Goal: Transaction & Acquisition: Book appointment/travel/reservation

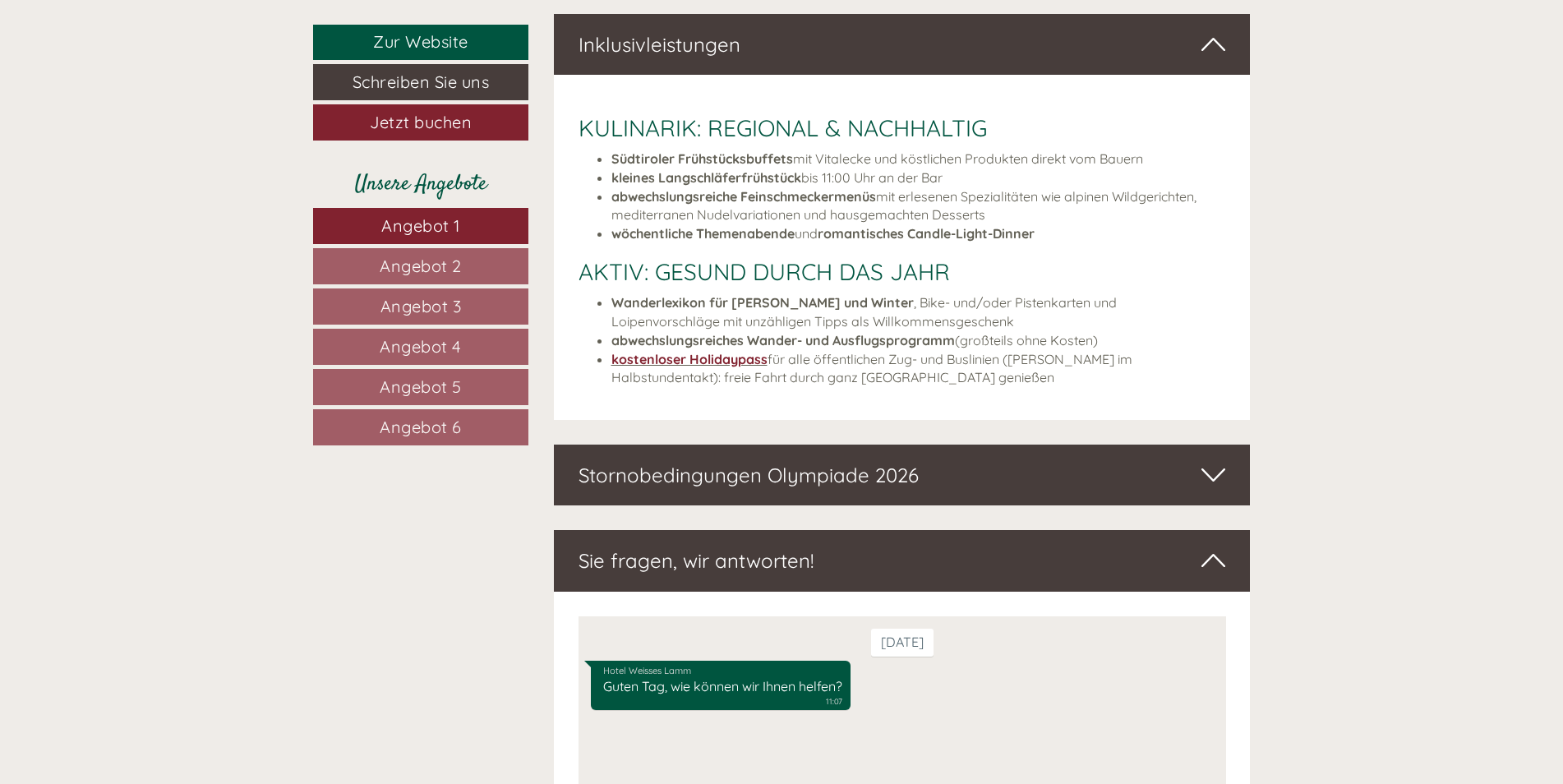
scroll to position [5972, 0]
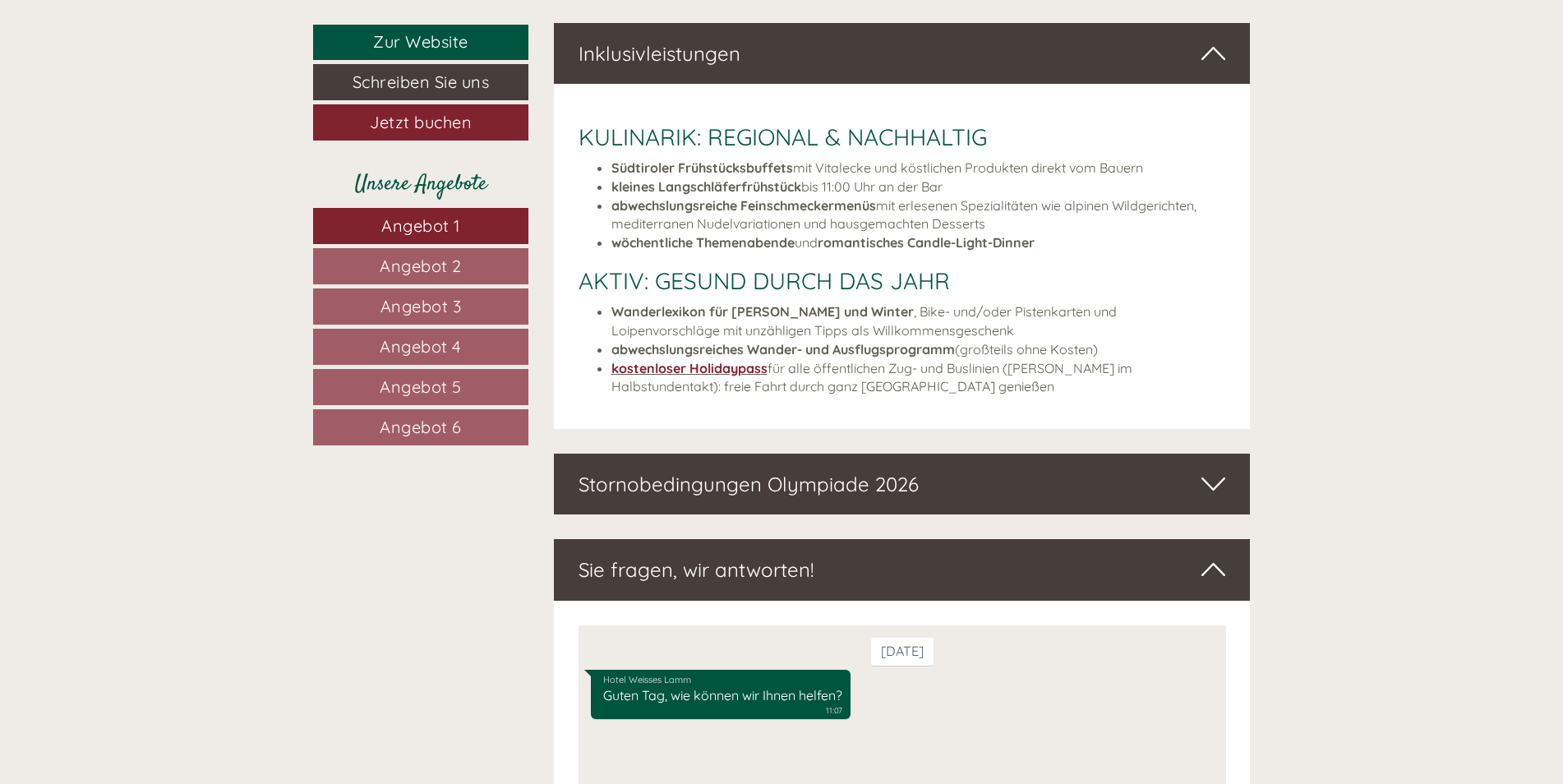
click at [1214, 475] on icon at bounding box center [1214, 483] width 24 height 28
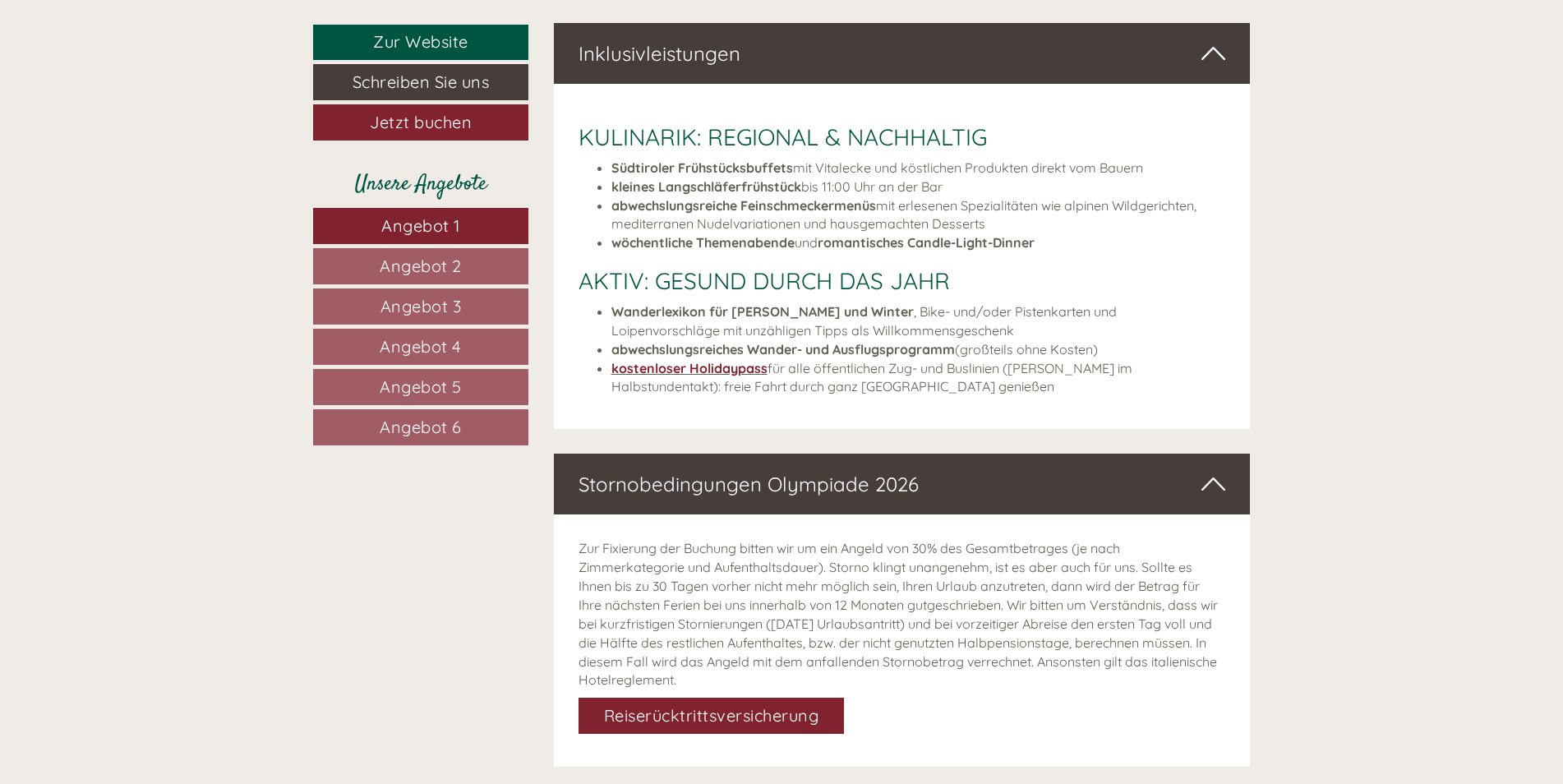
drag, startPoint x: 746, startPoint y: 677, endPoint x: 576, endPoint y: 543, distance: 216.5
click at [576, 543] on div "Zur Fixierung der Buchung bitten wir um ein Angeld von 30% des Gesamtbetrages (…" at bounding box center [903, 640] width 697 height 252
drag, startPoint x: 576, startPoint y: 543, endPoint x: 762, endPoint y: 546, distance: 186.0
copy p "Zur Fixierung der Buchung bitten wir um ein Angeld von 30% des Gesamtbetrages (…"
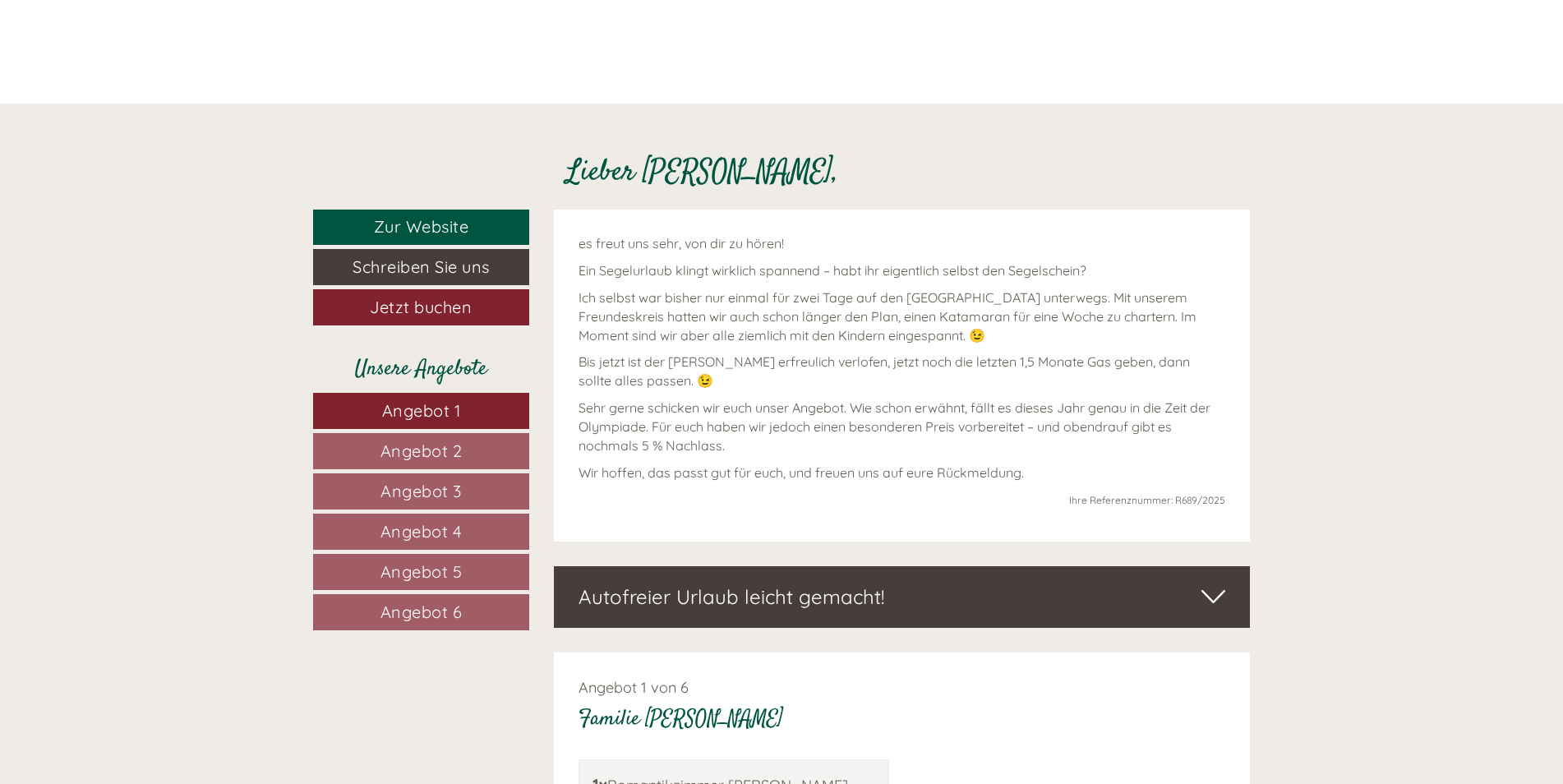
click at [449, 401] on span "Angebot 1" at bounding box center [422, 410] width 79 height 20
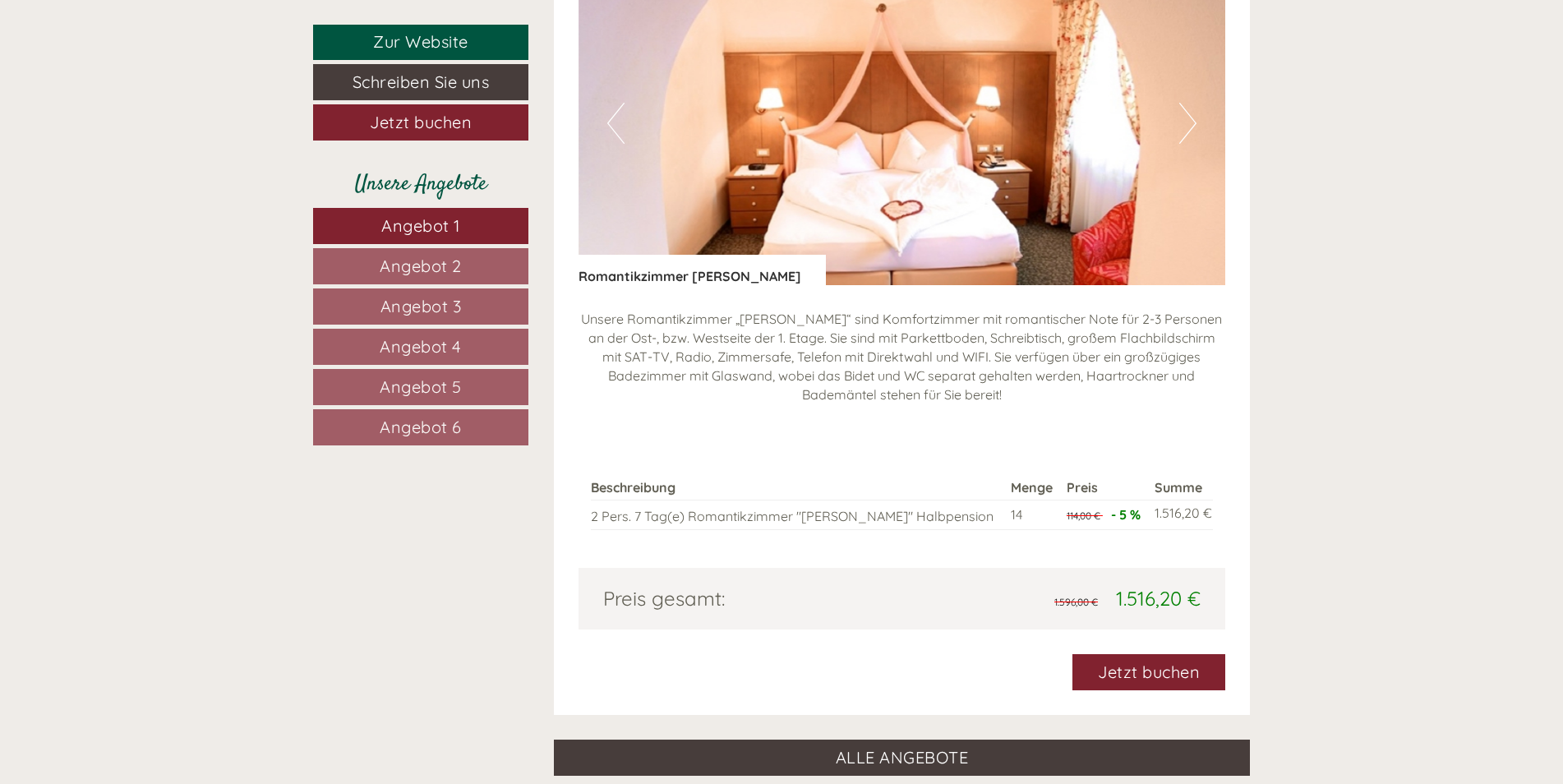
scroll to position [1583, 0]
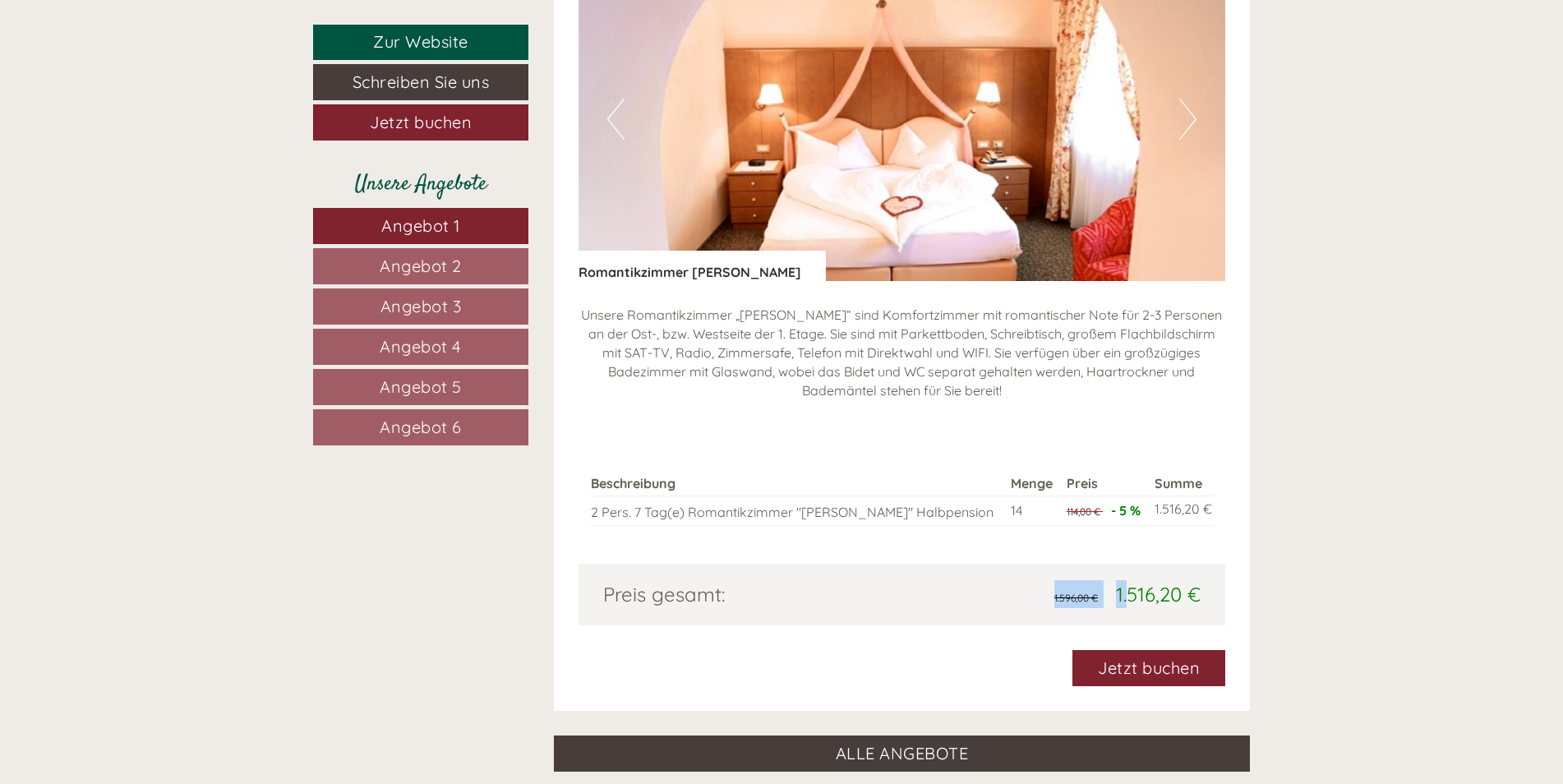
drag, startPoint x: 1202, startPoint y: 591, endPoint x: 1130, endPoint y: 595, distance: 72.1
click at [1130, 595] on div "1.596,00 € 1.516,20 €" at bounding box center [1058, 594] width 312 height 28
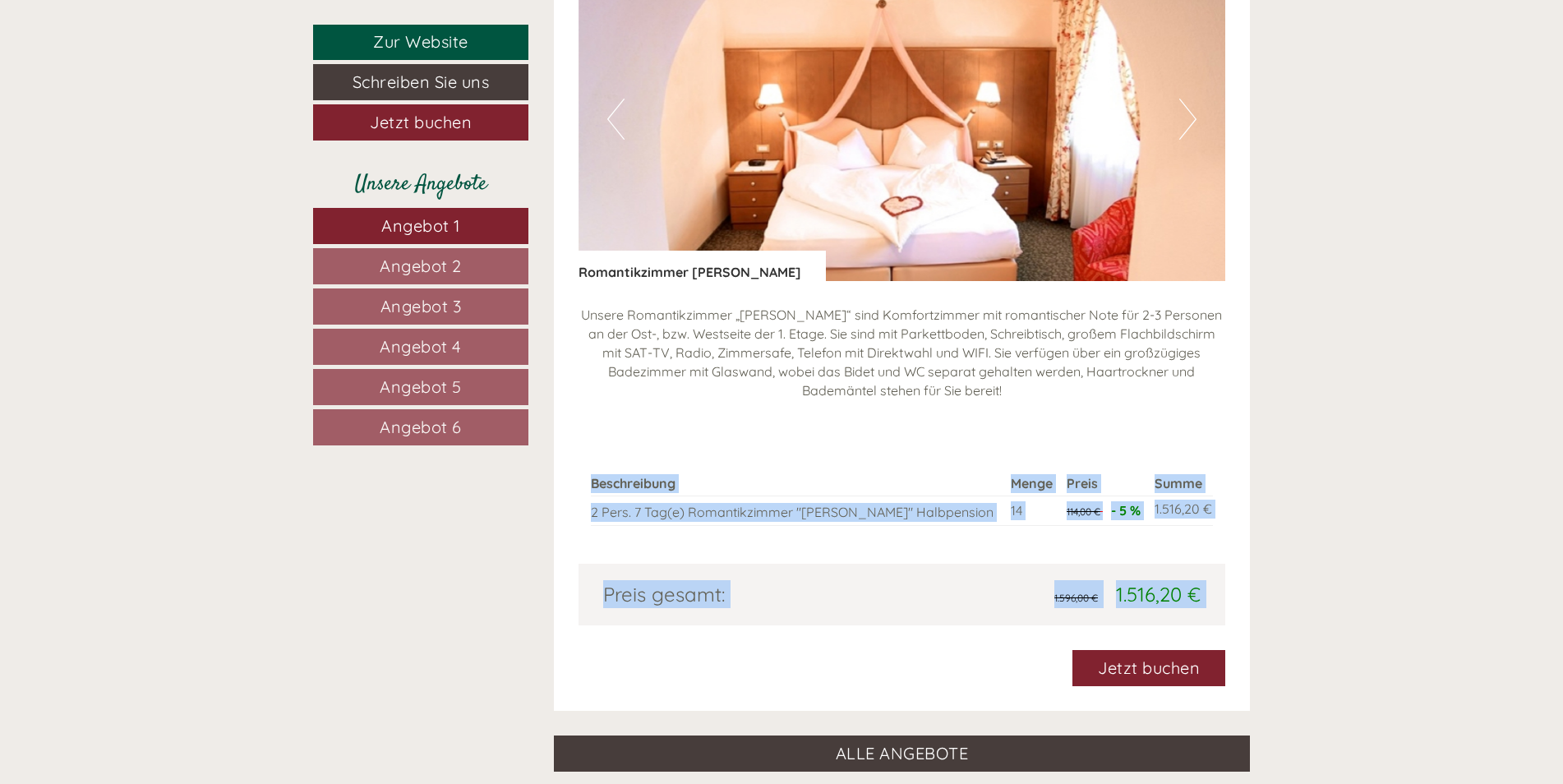
drag, startPoint x: 643, startPoint y: 477, endPoint x: 1269, endPoint y: 668, distance: 654.5
drag, startPoint x: 1269, startPoint y: 668, endPoint x: 1147, endPoint y: 583, distance: 148.7
copy div "Beschreibung Menge Preis Summe 2 Pers. 7 Tag(e) Romantikzimmer "Elisabeth" Halb…"
click at [471, 266] on link "Angebot 2" at bounding box center [420, 266] width 216 height 36
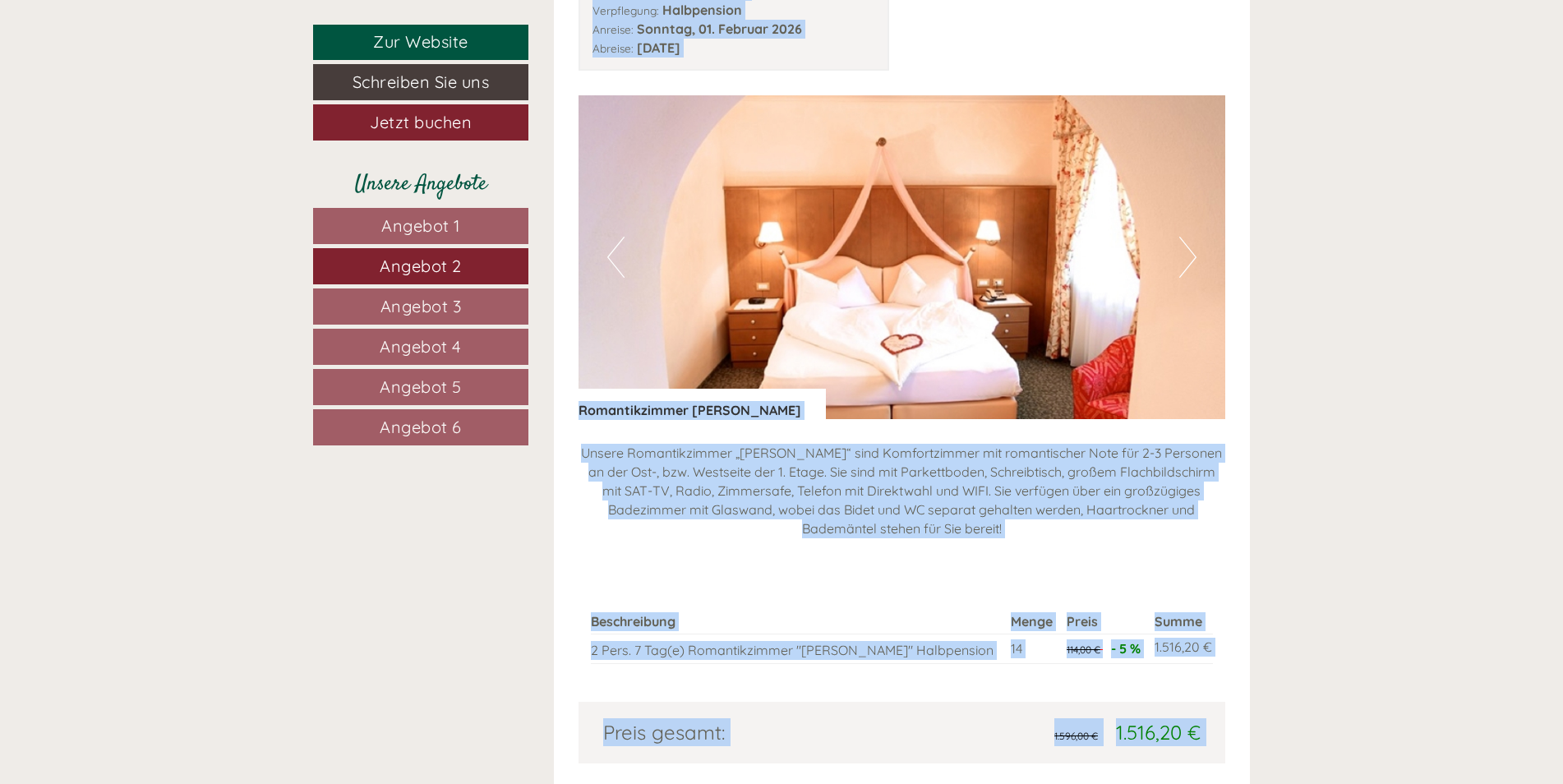
scroll to position [1474, 0]
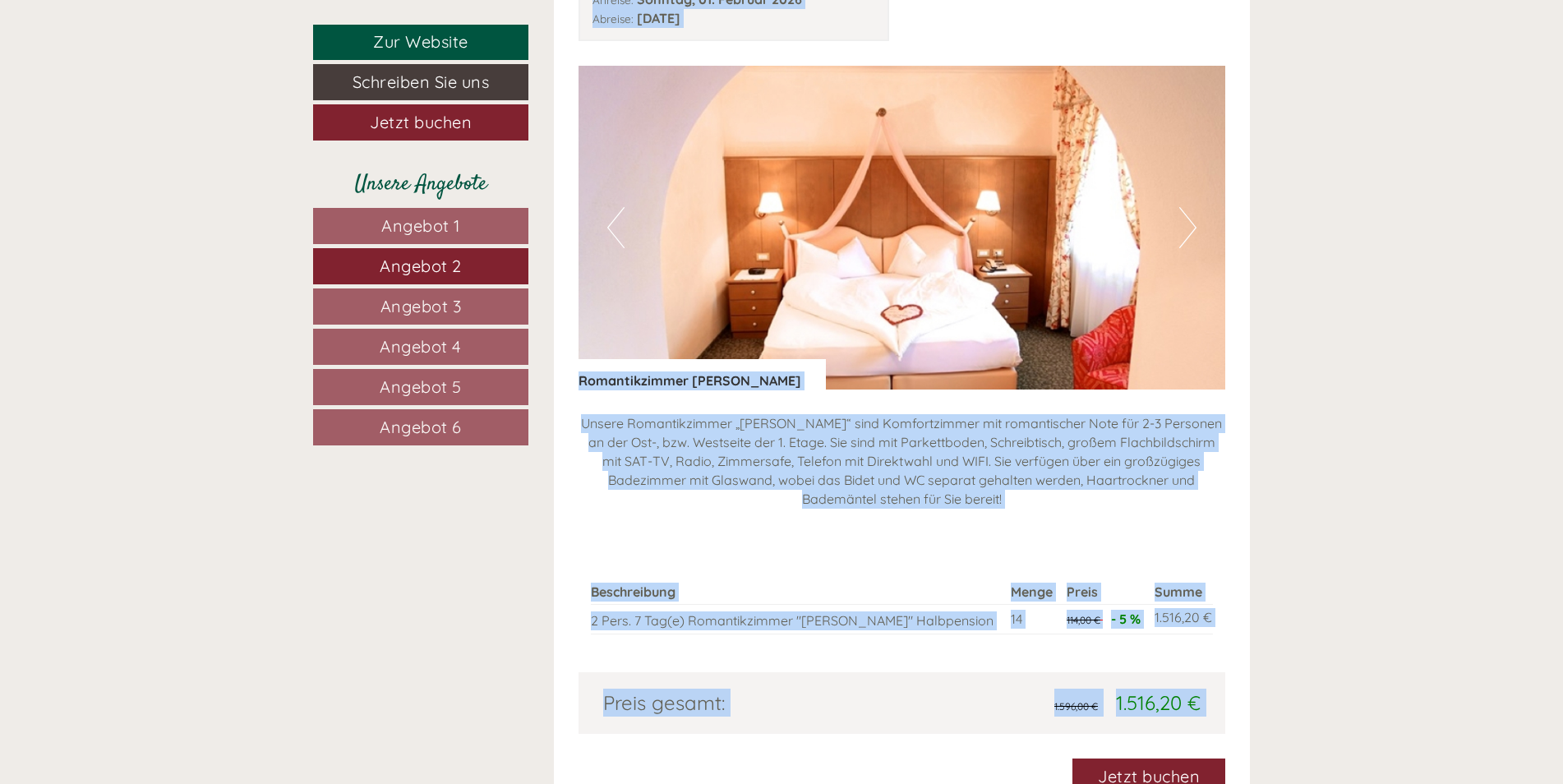
click at [449, 225] on span "Angebot 1" at bounding box center [421, 226] width 79 height 20
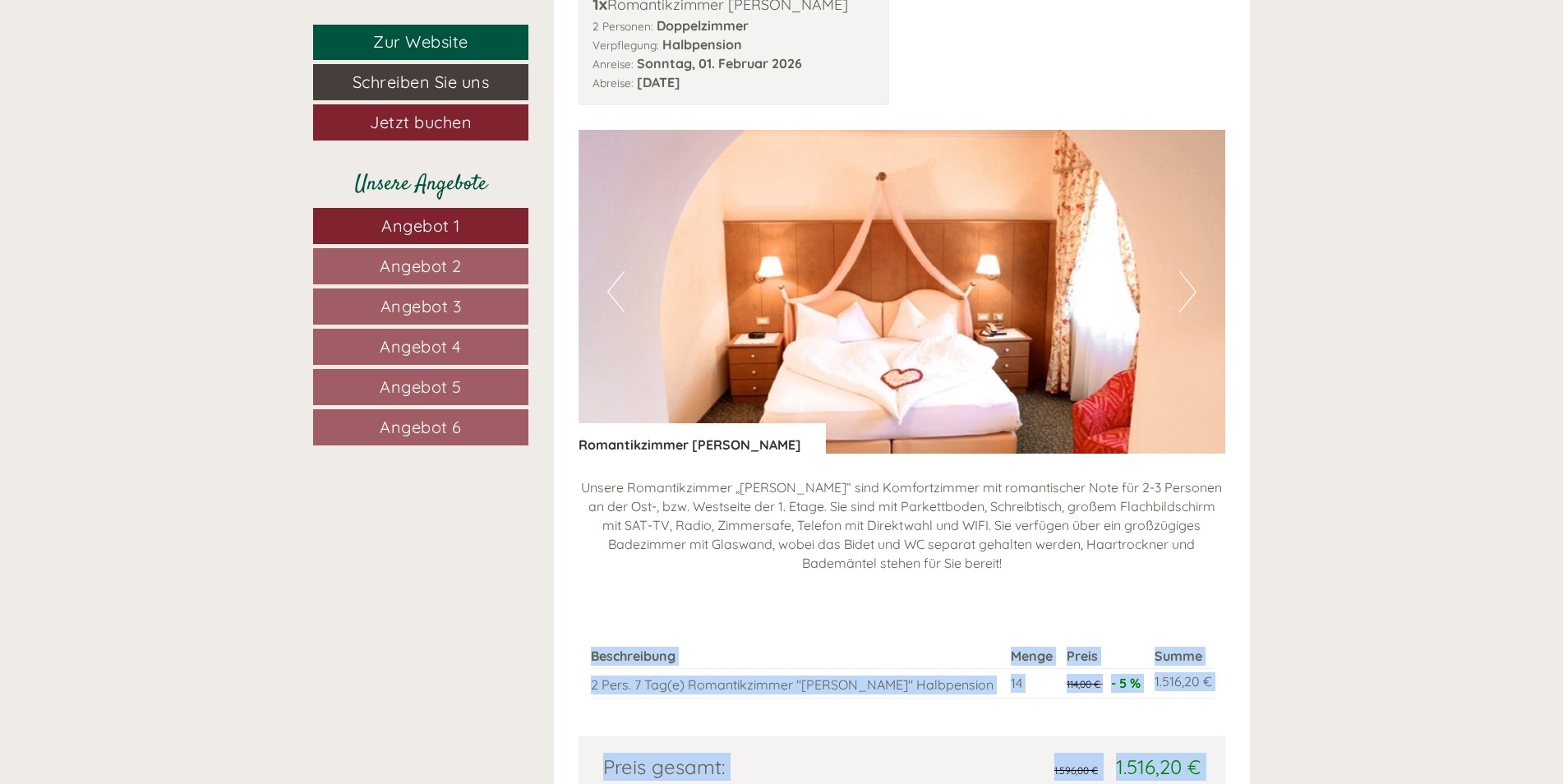
scroll to position [1419, 0]
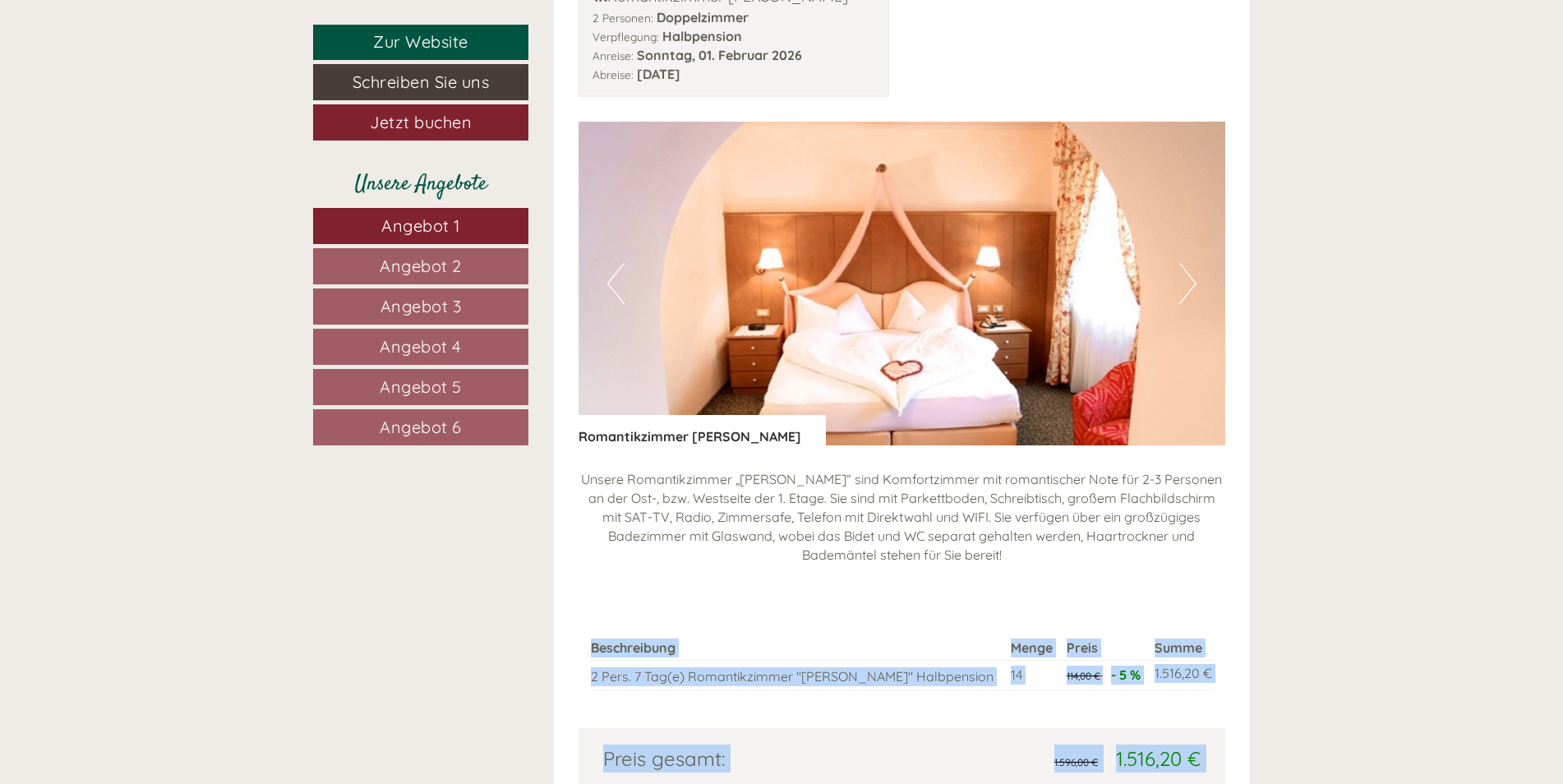
click at [468, 258] on link "Angebot 2" at bounding box center [420, 266] width 216 height 36
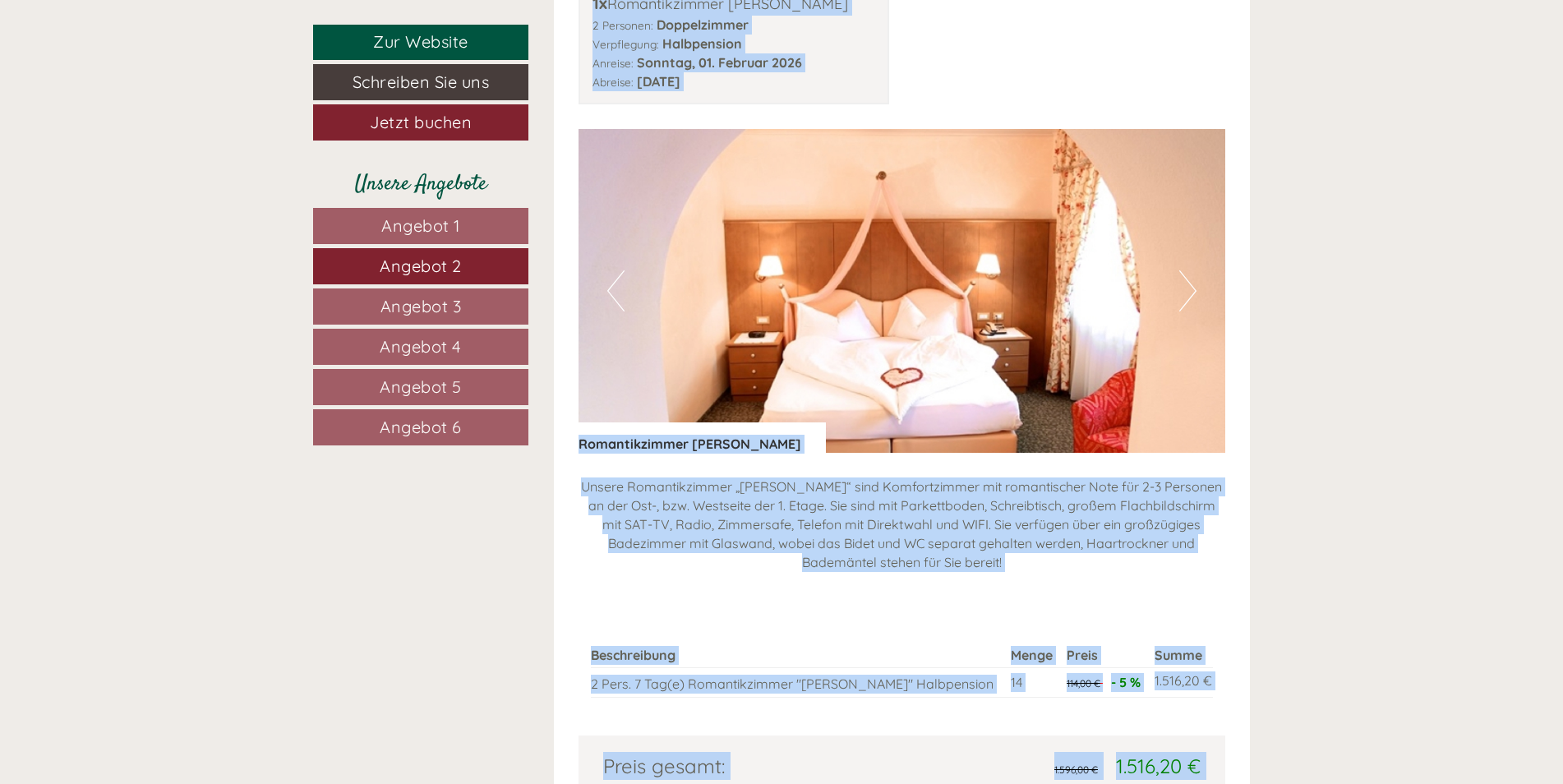
scroll to position [1419, 0]
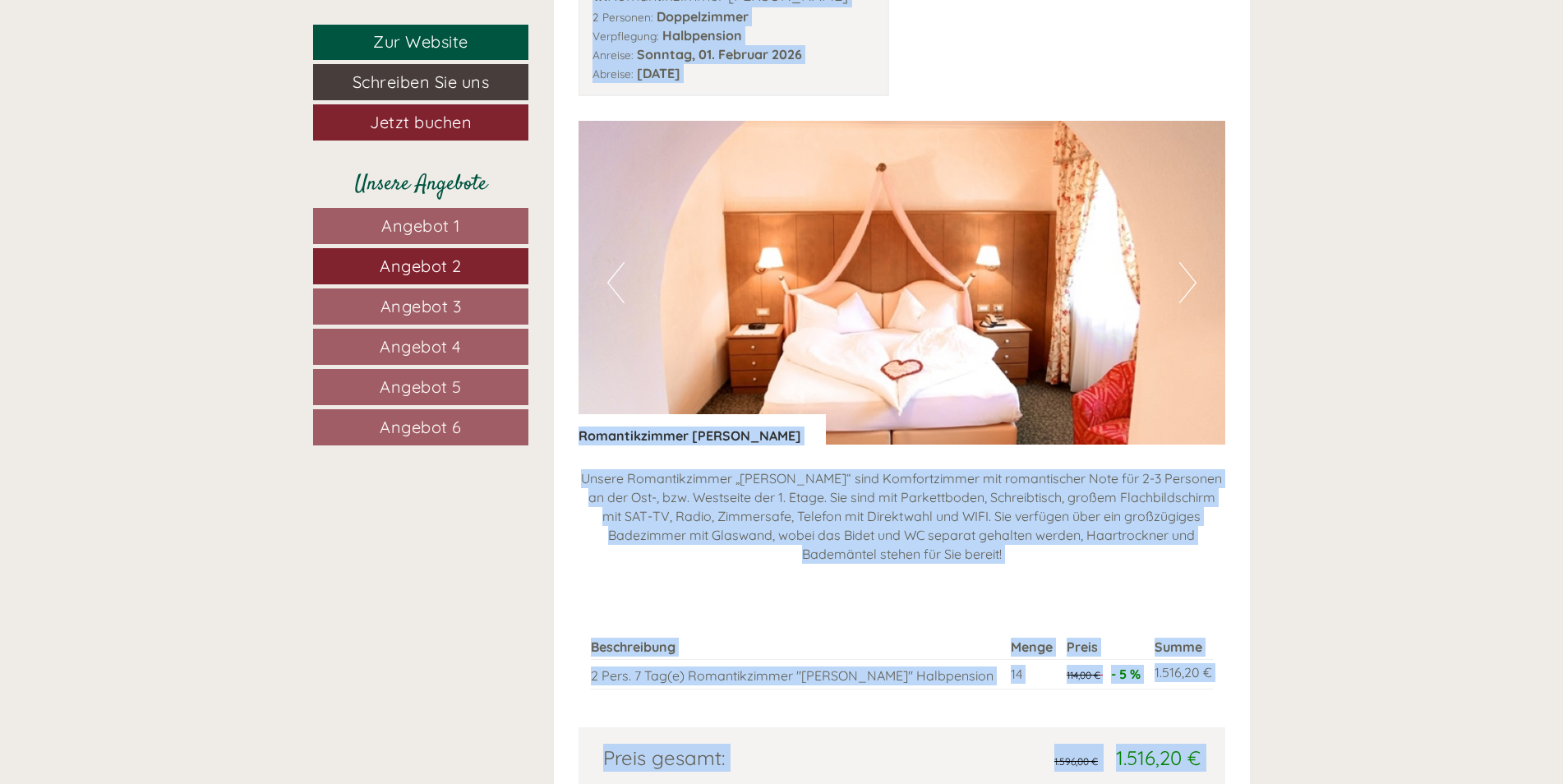
click at [432, 302] on span "Angebot 3" at bounding box center [421, 306] width 82 height 20
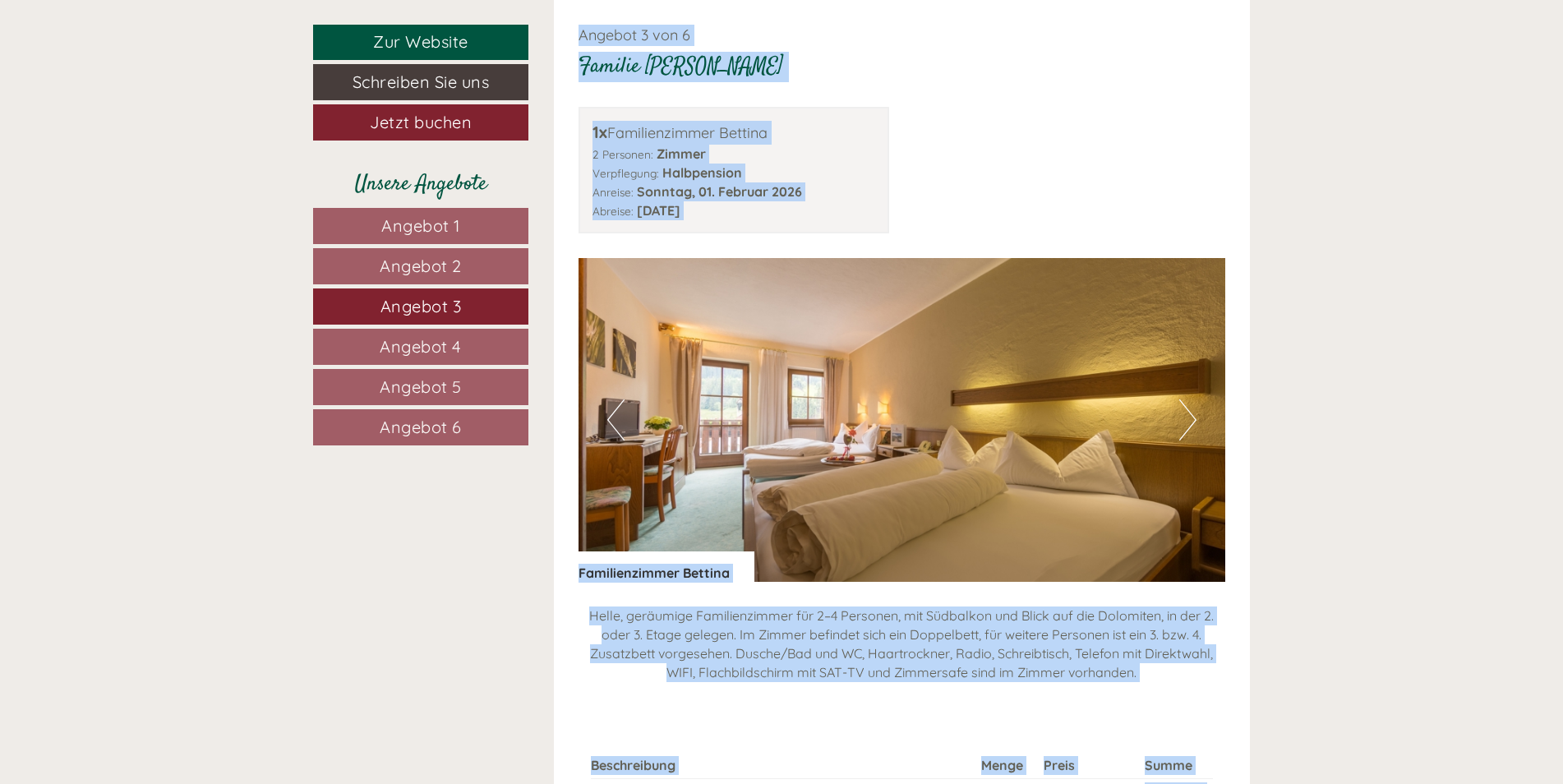
click at [473, 353] on link "Angebot 4" at bounding box center [420, 346] width 216 height 36
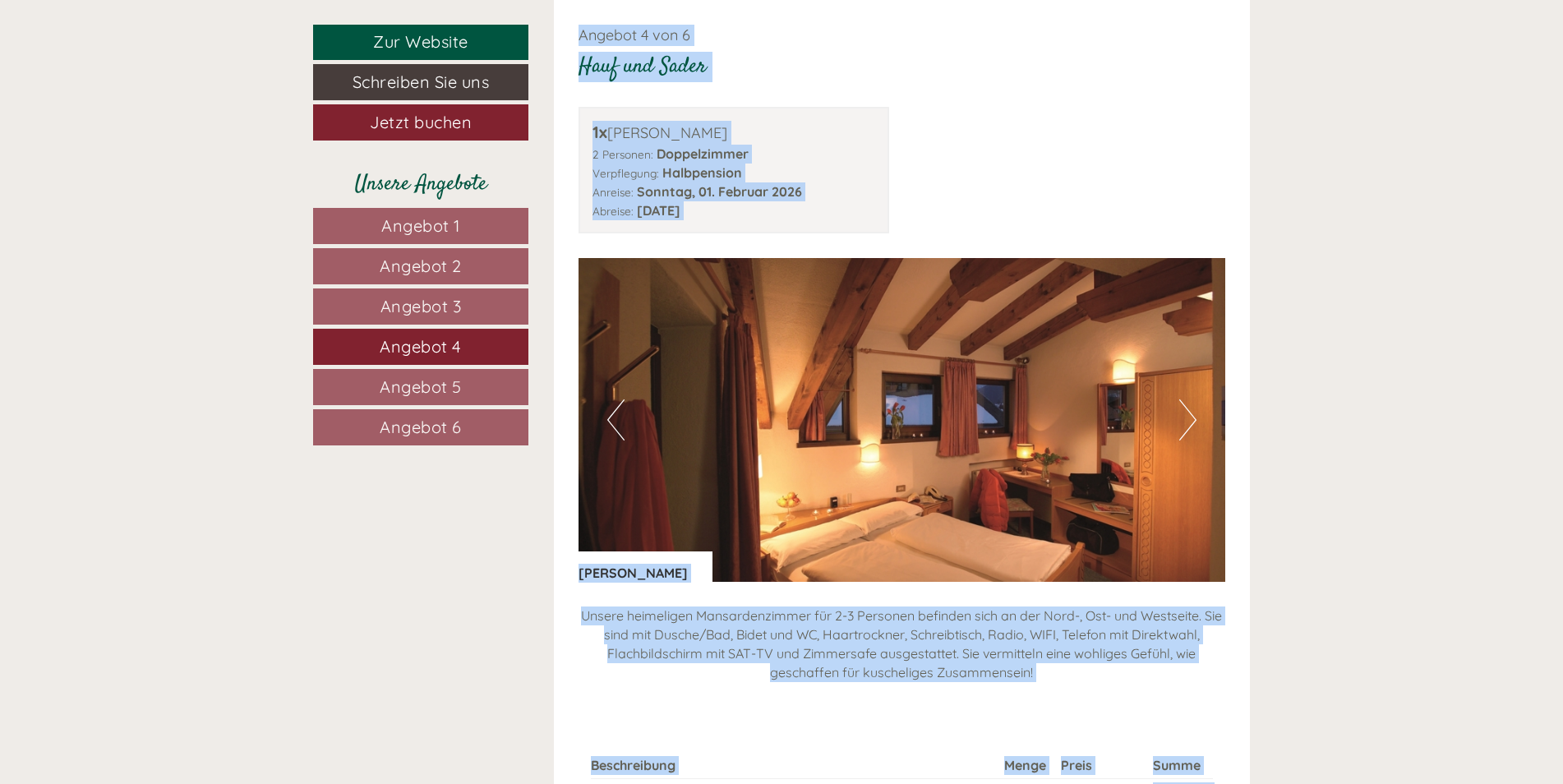
click at [450, 296] on span "Angebot 3" at bounding box center [421, 306] width 82 height 20
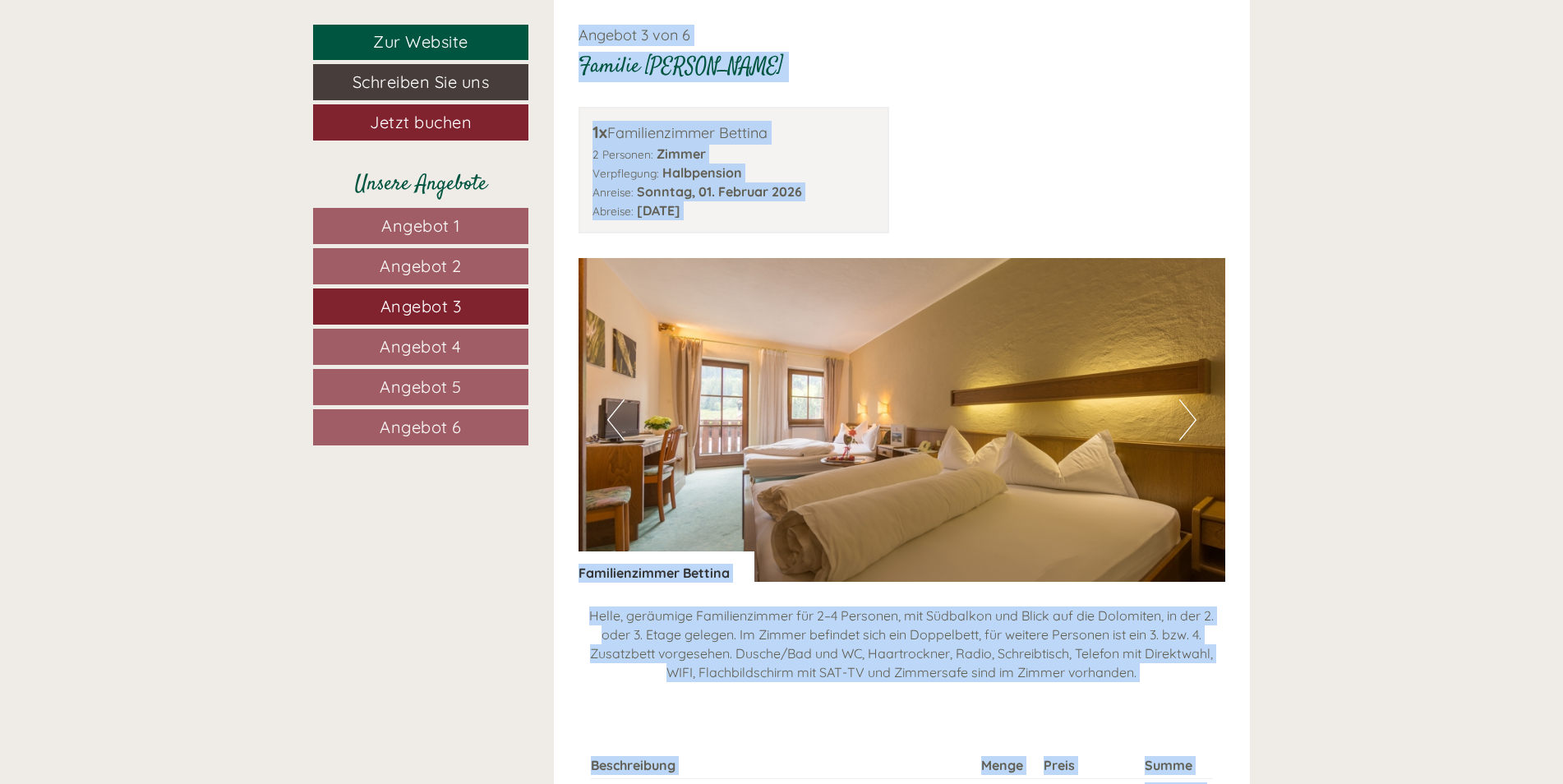
click at [952, 120] on div "1x Familienzimmer Bettina 2 Personen: Zimmer Verpflegung: Halbpension Anreise: …" at bounding box center [902, 170] width 672 height 127
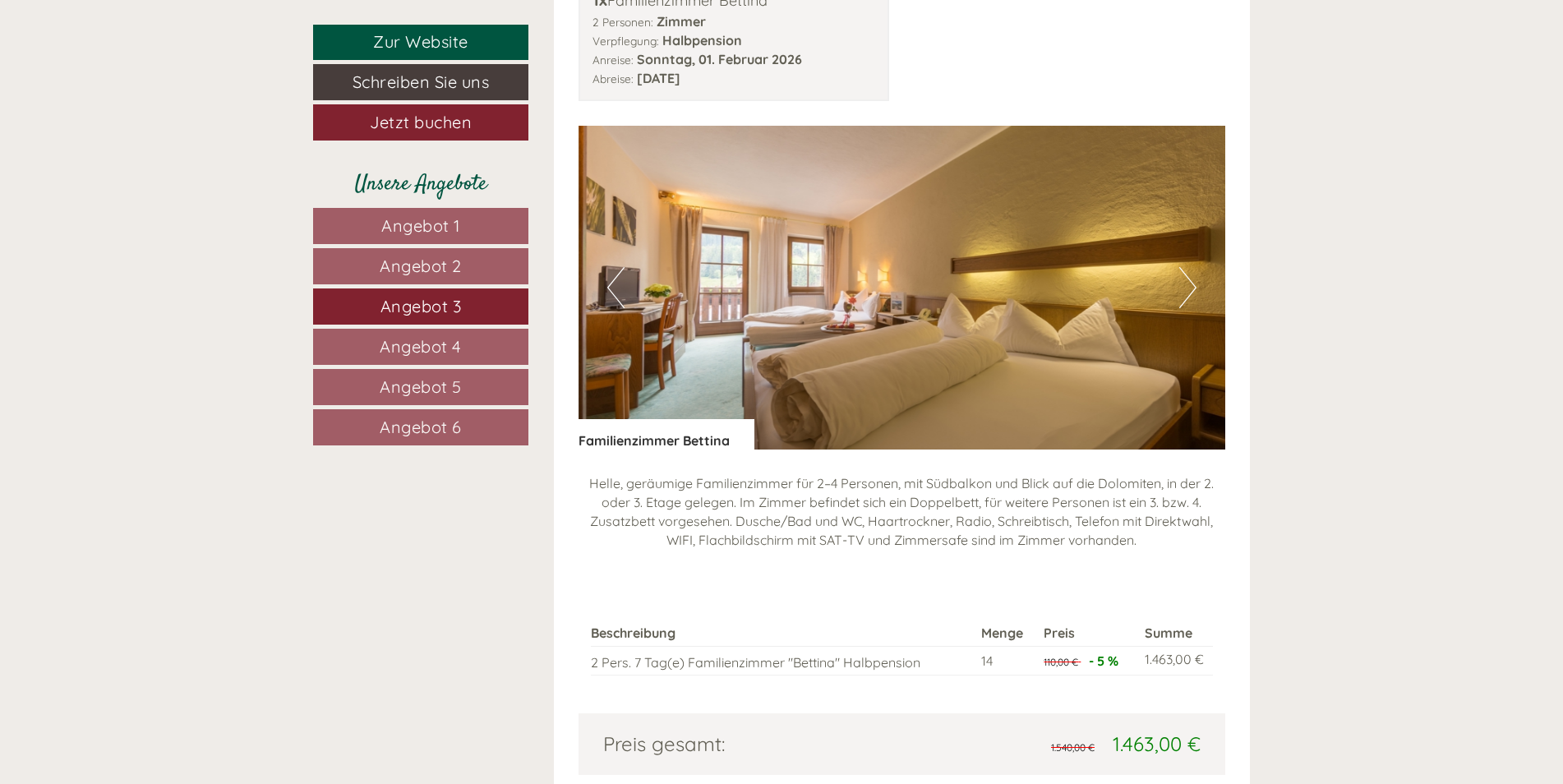
scroll to position [1447, 0]
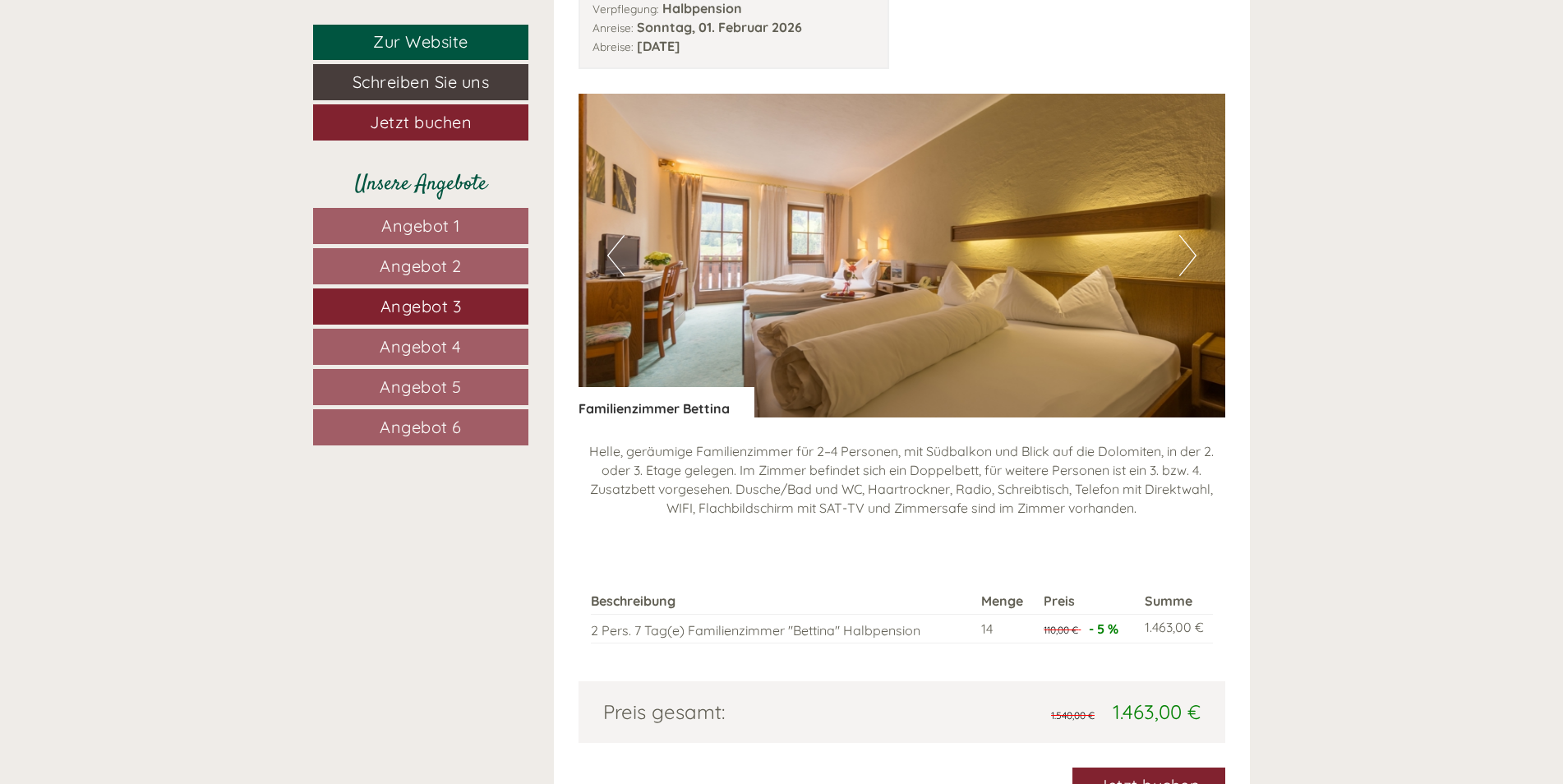
click at [461, 344] on link "Angebot 4" at bounding box center [420, 346] width 216 height 36
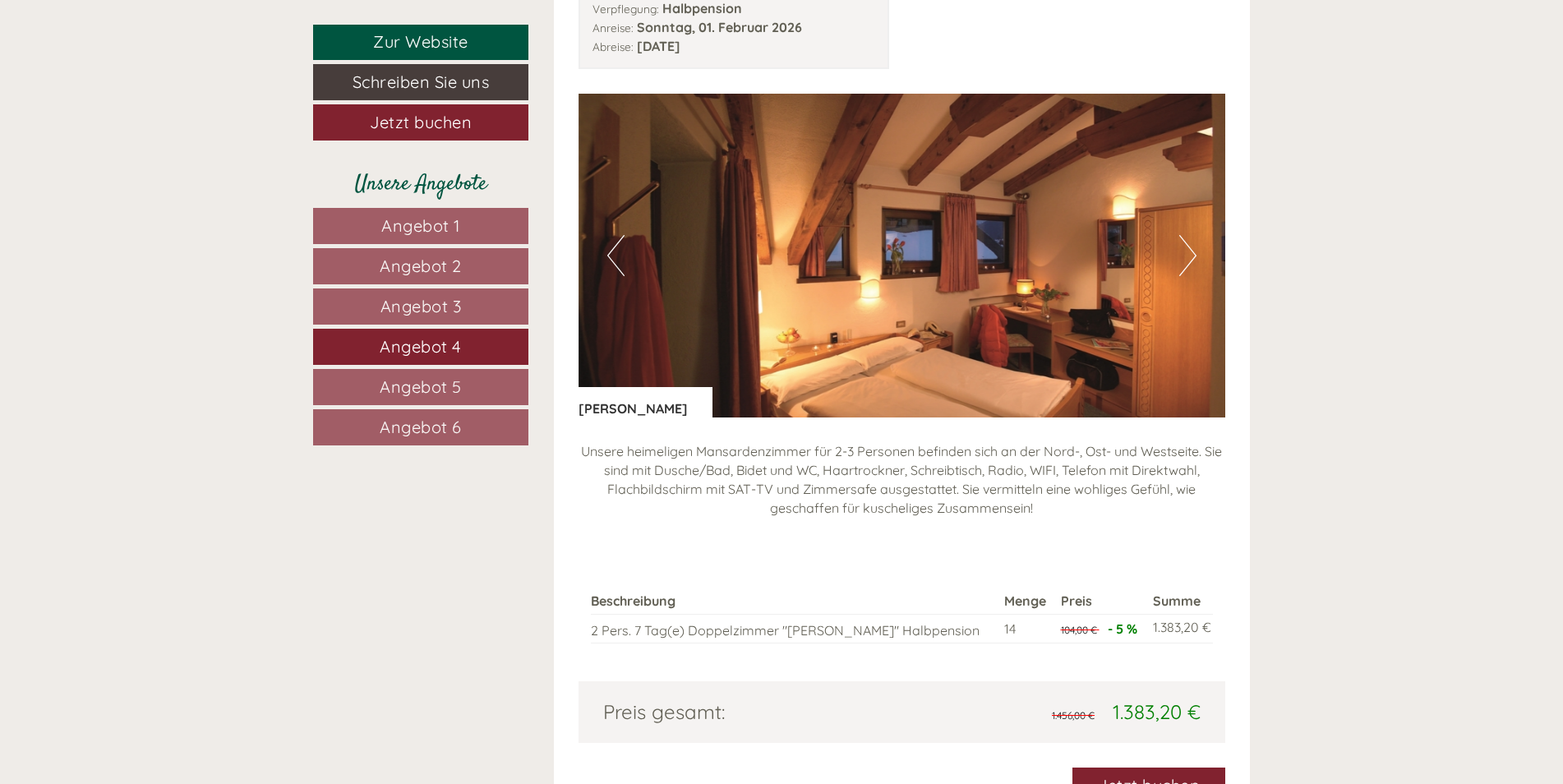
drag, startPoint x: 1181, startPoint y: 710, endPoint x: 1195, endPoint y: 701, distance: 16.6
click at [1195, 701] on div "1.456,00 € 1.383,20 €" at bounding box center [1058, 712] width 312 height 28
click at [584, 629] on div "Beschreibung Menge Preis Summe 2 Pers. 7 Tag(e) Doppelzimmer "Patrick" Halbpens…" at bounding box center [903, 615] width 648 height 131
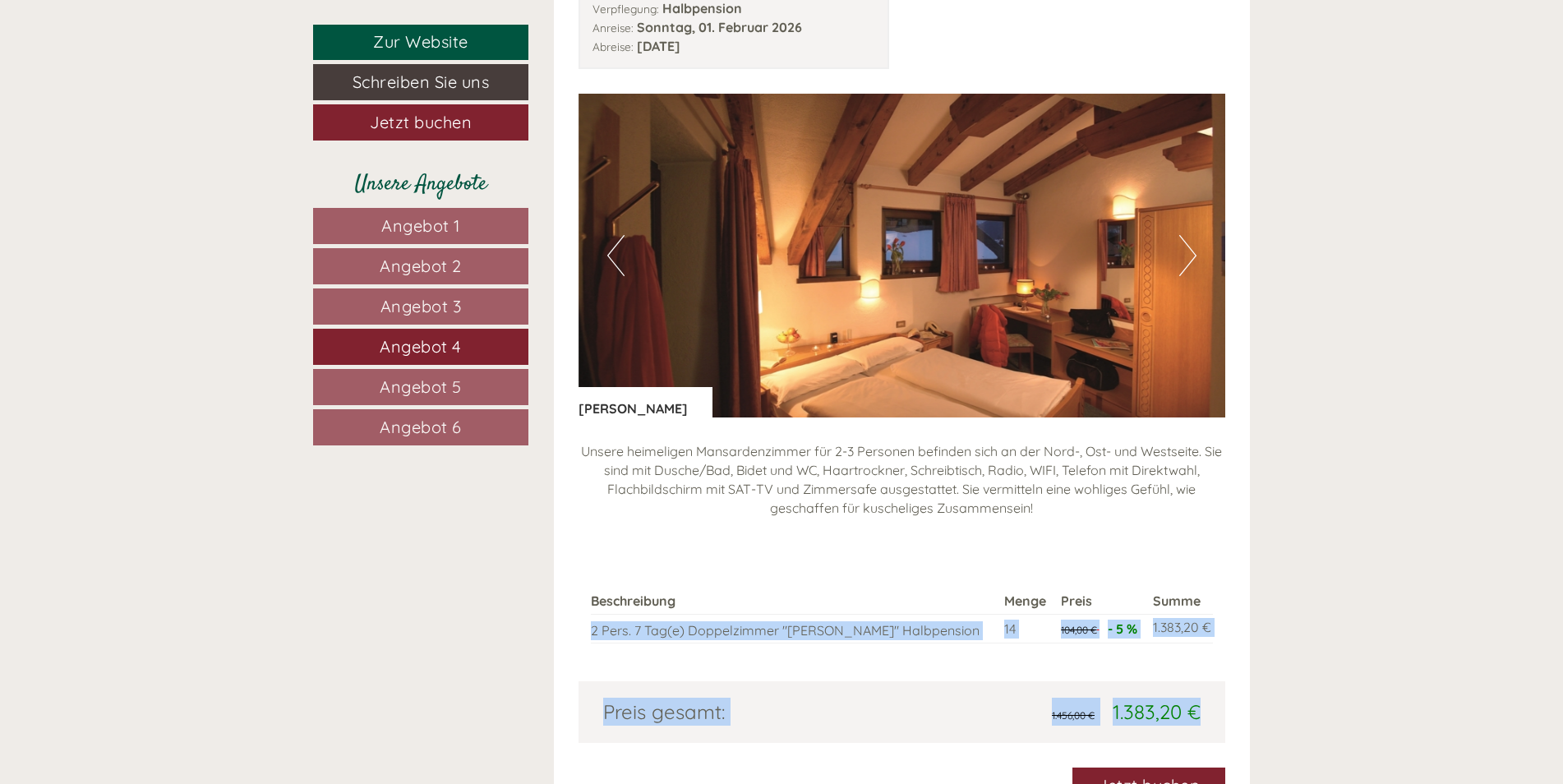
drag, startPoint x: 592, startPoint y: 629, endPoint x: 1198, endPoint y: 708, distance: 611.1
click at [1198, 708] on div "Angebot 4 von 6 Hauf und Sader 1x Zimmer Patrick 2 Personen: Doppelzimmer Verpf…" at bounding box center [903, 332] width 697 height 992
drag, startPoint x: 1198, startPoint y: 708, endPoint x: 1183, endPoint y: 705, distance: 15.3
copy div "2 Pers. 7 Tag(e) Doppelzimmer "Patrick" Halbpension 14 104,00 € - 5 % 1.383,20 …"
click at [433, 382] on span "Angebot 5" at bounding box center [421, 386] width 83 height 20
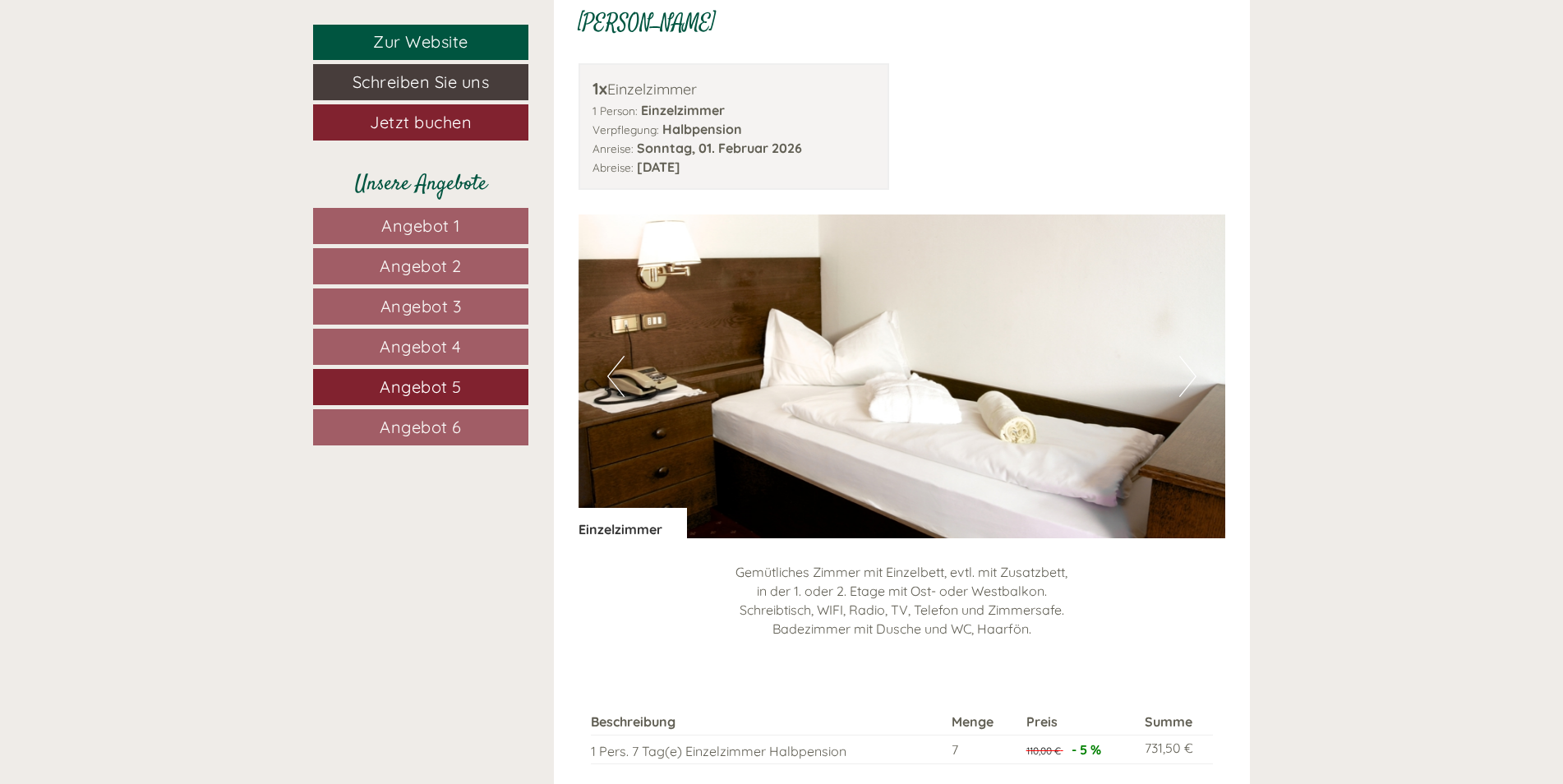
scroll to position [1419, 0]
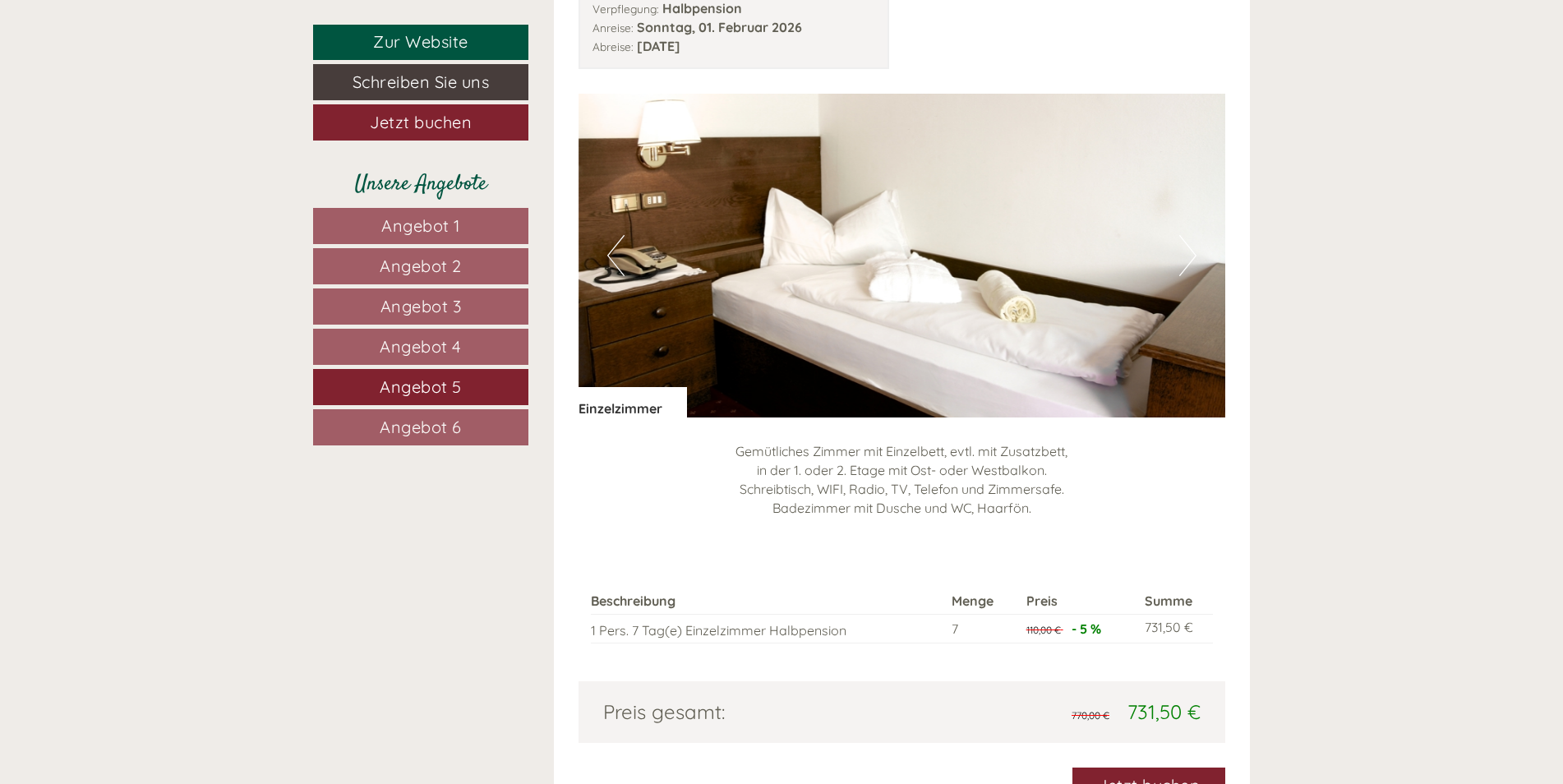
click at [440, 425] on span "Angebot 6" at bounding box center [421, 426] width 83 height 20
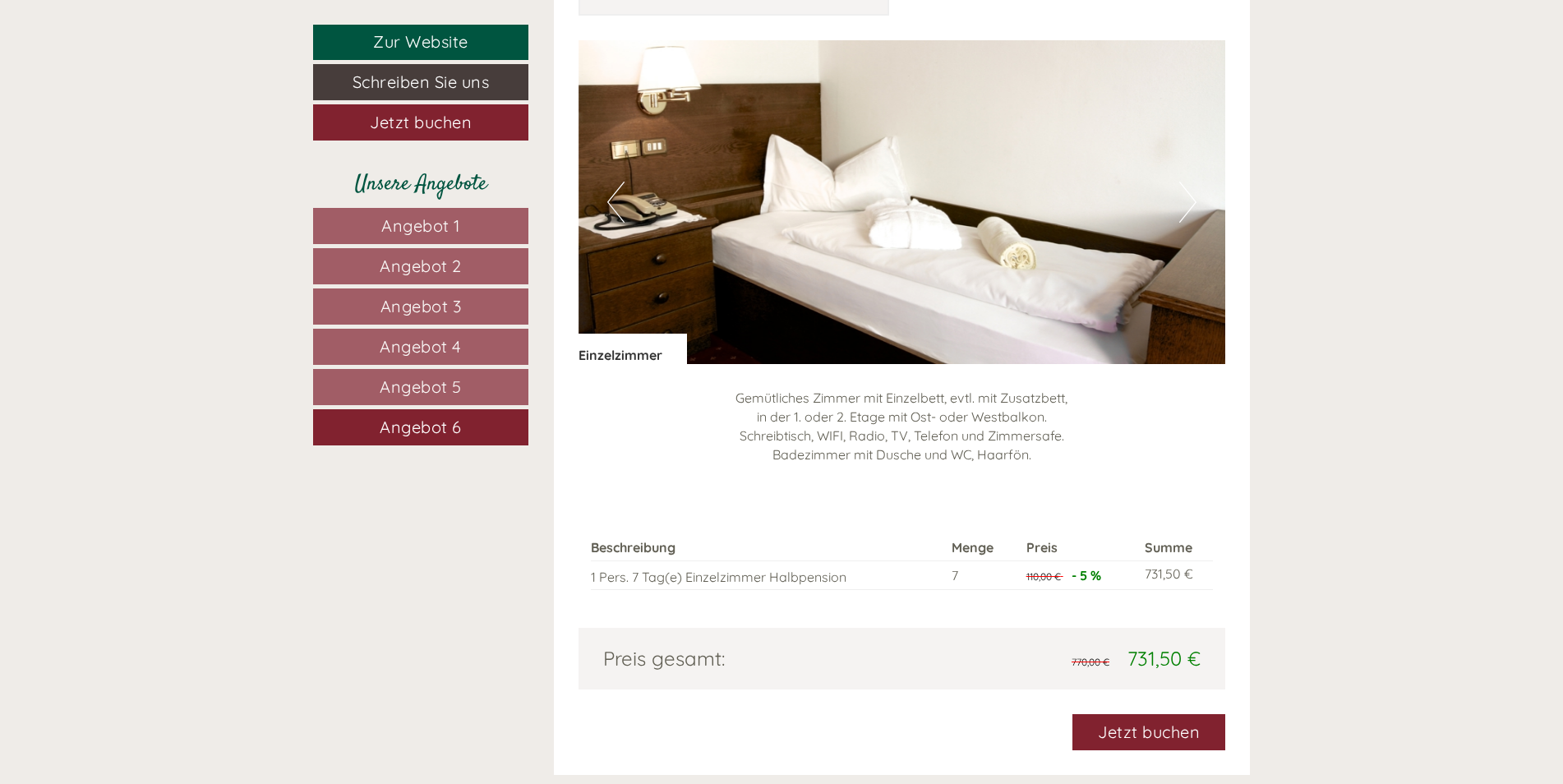
scroll to position [1502, 0]
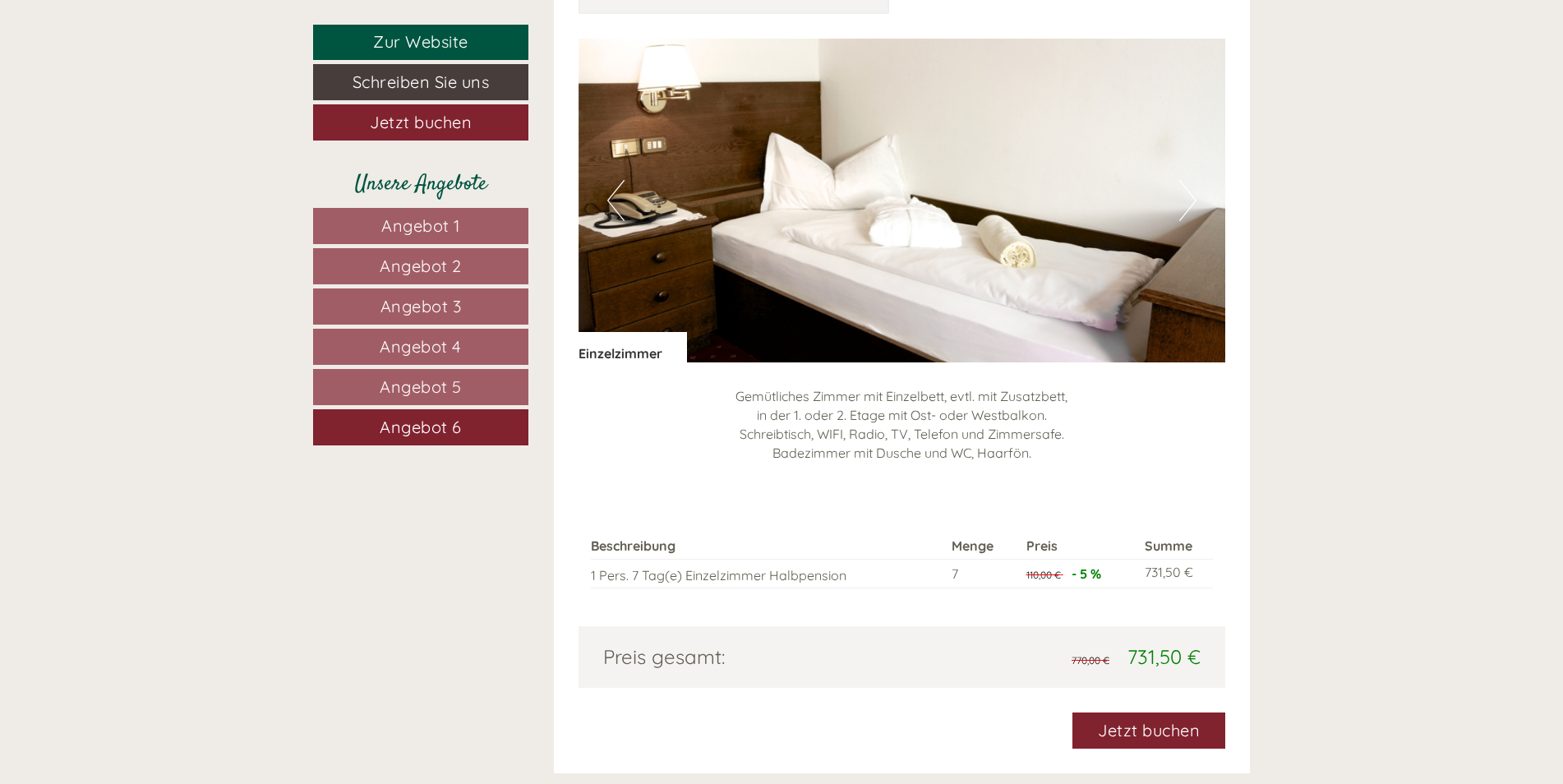
click at [592, 602] on div "Beschreibung Menge Preis Summe 1 Pers. 7 Tag(e) Einzelzimmer Halbpension 7 110,…" at bounding box center [903, 560] width 648 height 131
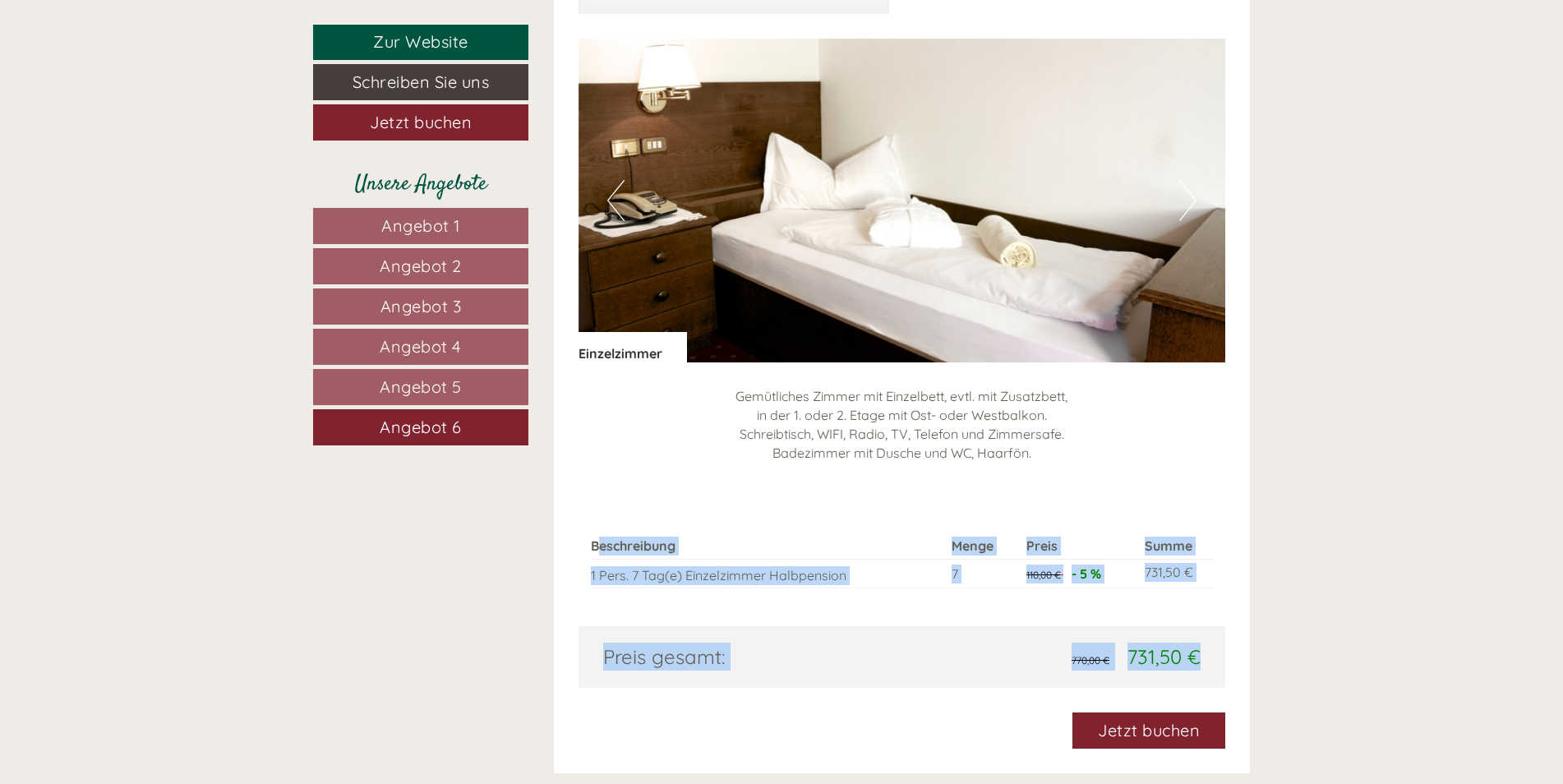
drag, startPoint x: 595, startPoint y: 548, endPoint x: 1198, endPoint y: 657, distance: 612.8
click at [1198, 657] on div "Angebot 6 von 6 Lindner Silke 1x Einzelzimmer 1 Person: Einzelzimmer Verpflegun…" at bounding box center [903, 277] width 697 height 992
drag, startPoint x: 1198, startPoint y: 657, endPoint x: 1184, endPoint y: 654, distance: 14.3
copy div "eschreibung Menge Preis Summe 1 Pers. 7 Tag(e) Einzelzimmer Halbpension 7 110,0…"
click at [456, 120] on link "Jetzt buchen" at bounding box center [420, 122] width 216 height 36
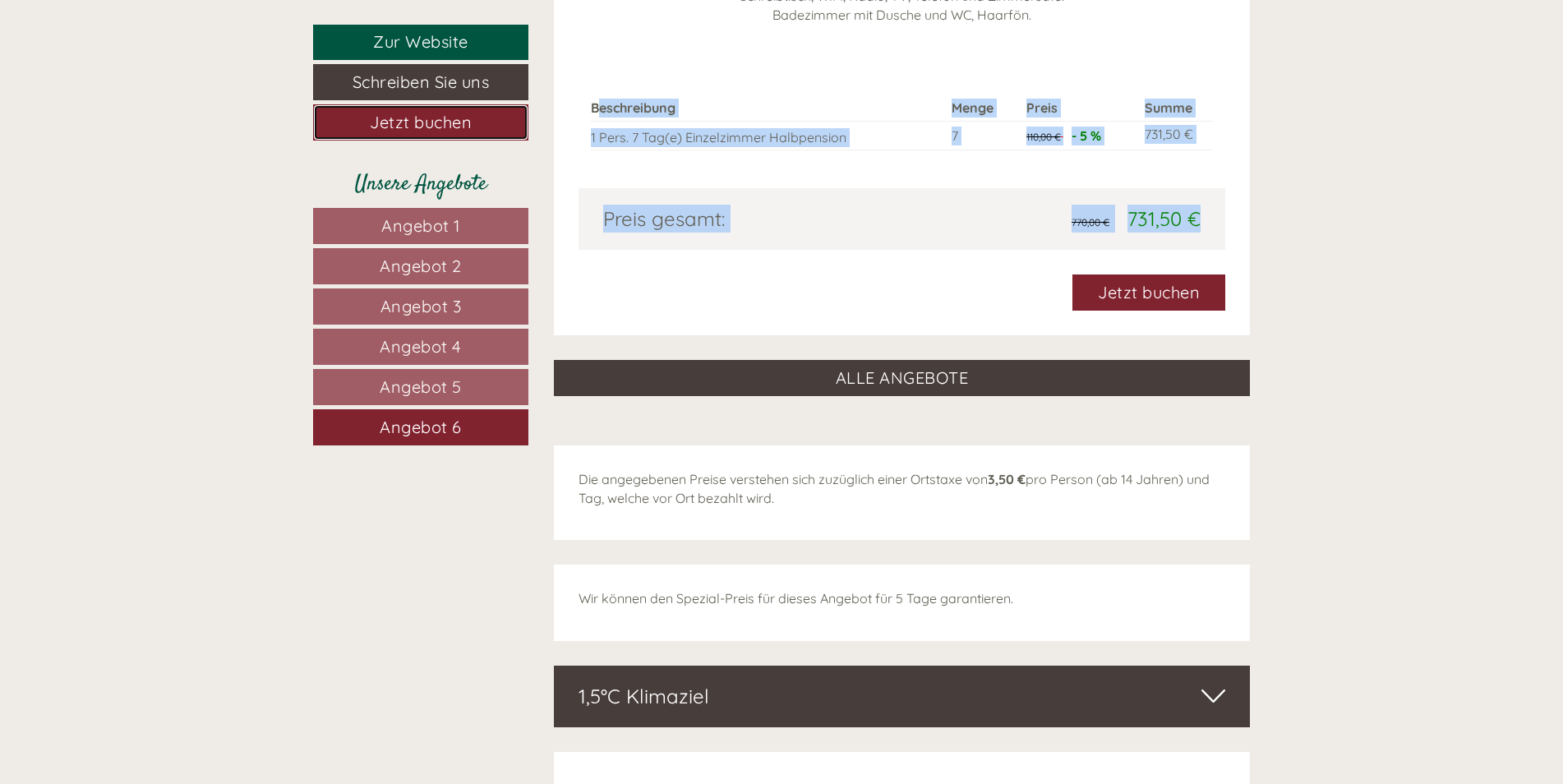
scroll to position [2103, 0]
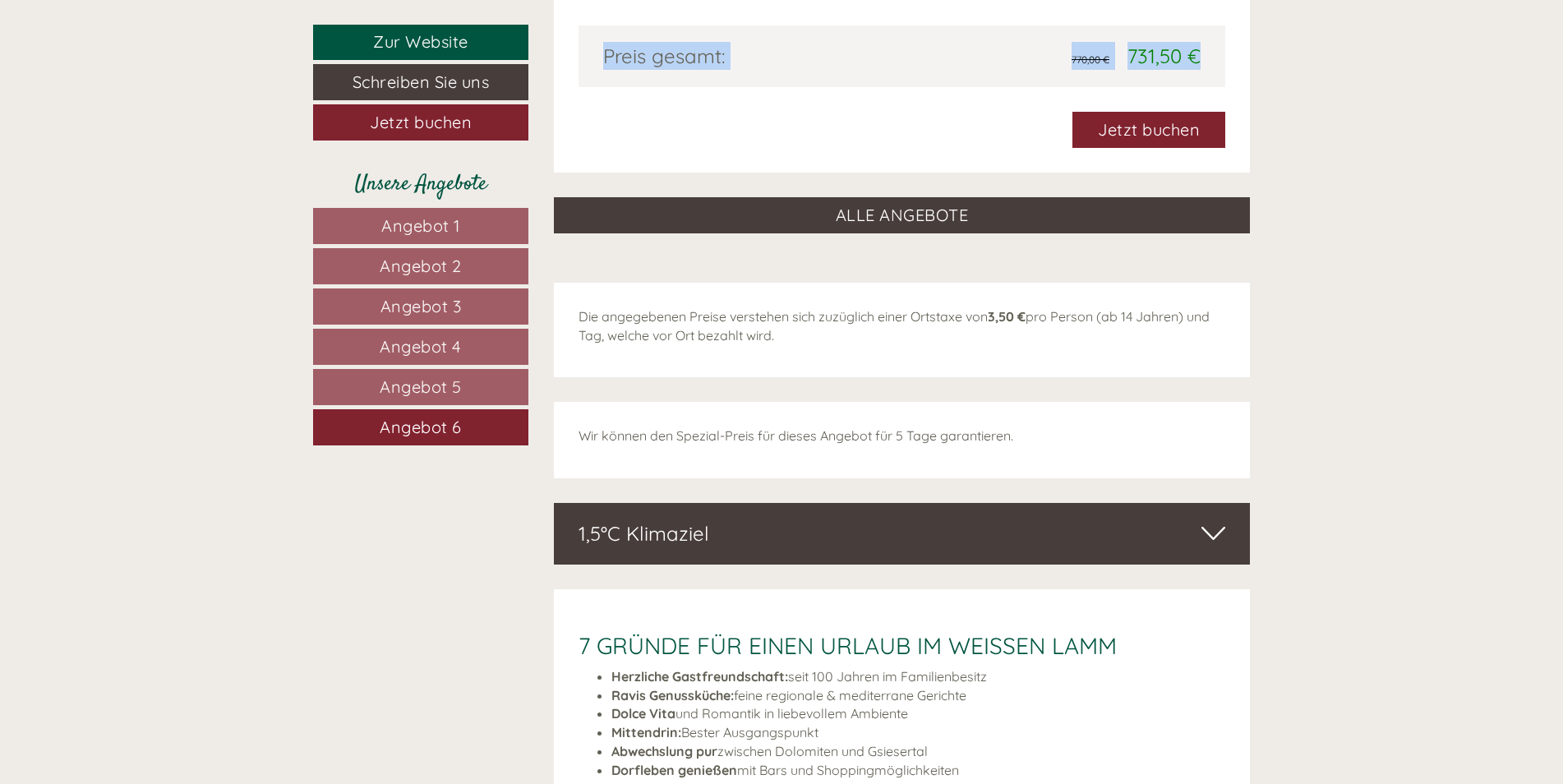
drag, startPoint x: 738, startPoint y: 336, endPoint x: 577, endPoint y: 324, distance: 161.4
click at [577, 324] on div "Die angegebenen Preise verstehen sich zuzüglich einer Ortstaxe von 3,50 € pro P…" at bounding box center [903, 330] width 697 height 95
drag, startPoint x: 577, startPoint y: 324, endPoint x: 659, endPoint y: 318, distance: 82.2
copy p "Die angegebenen Preise verstehen sich zuzüglich einer Ortstaxe von 3,50 € pro P…"
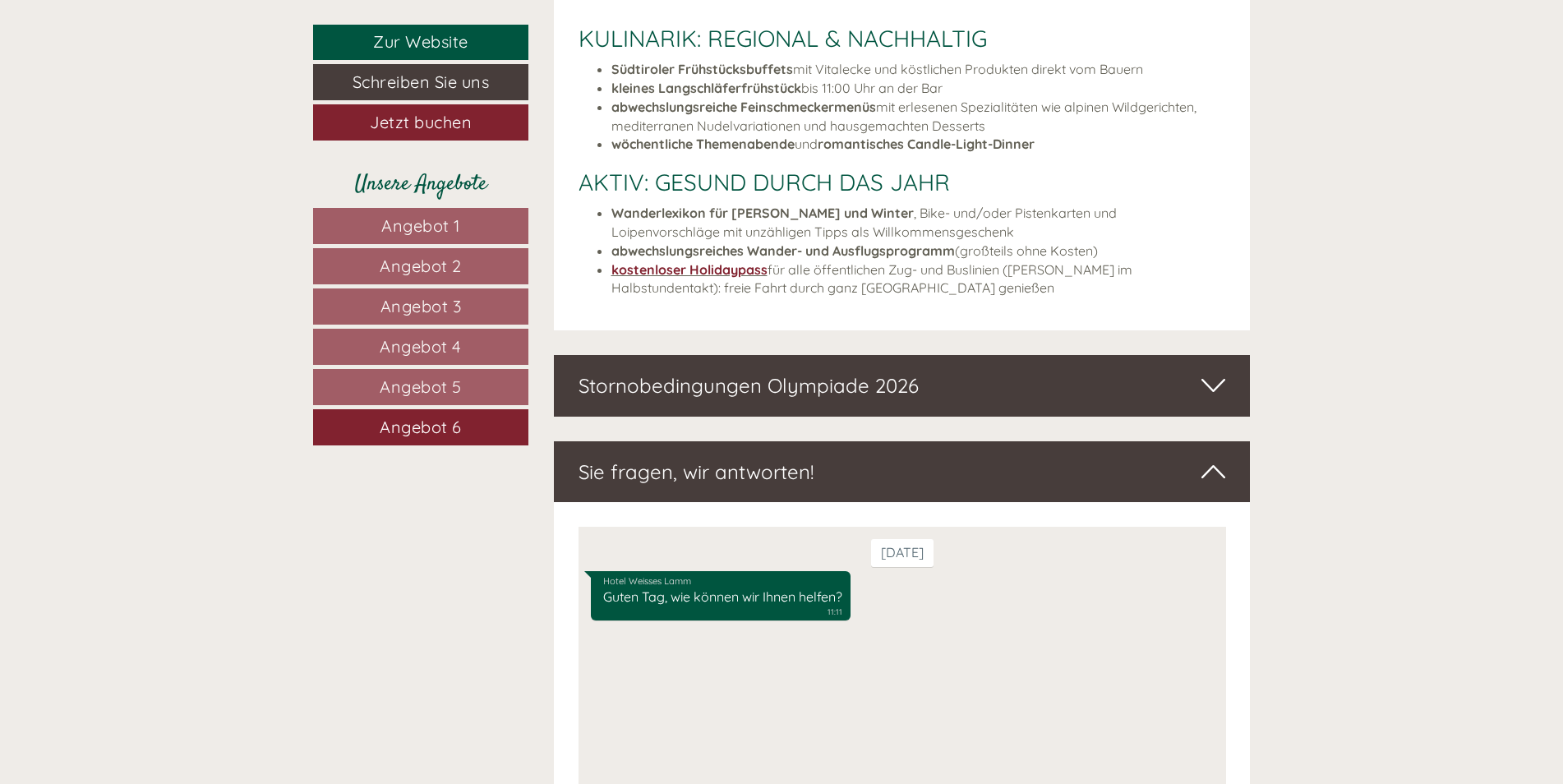
scroll to position [4019, 0]
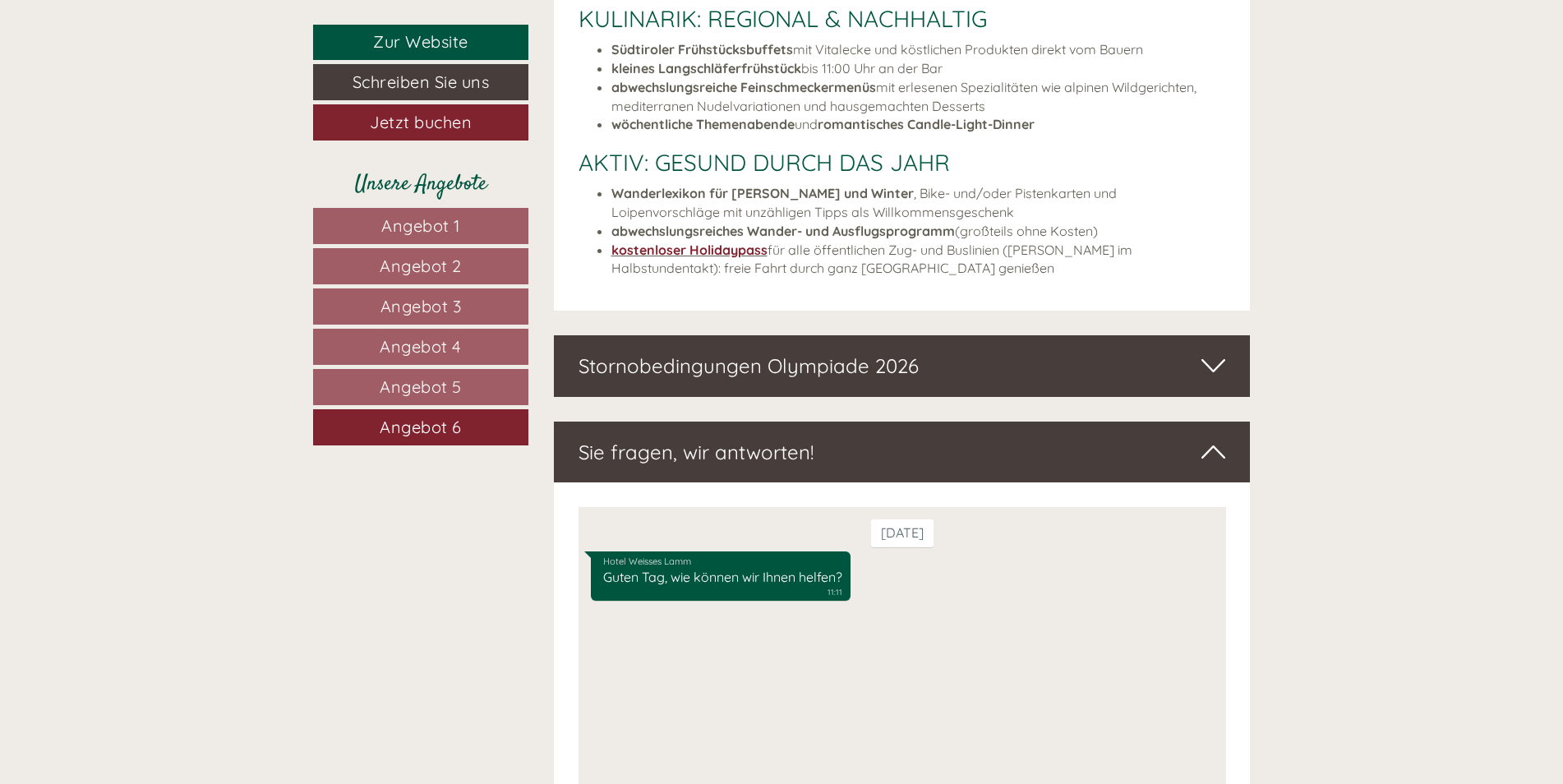
click at [1214, 360] on icon at bounding box center [1214, 365] width 24 height 28
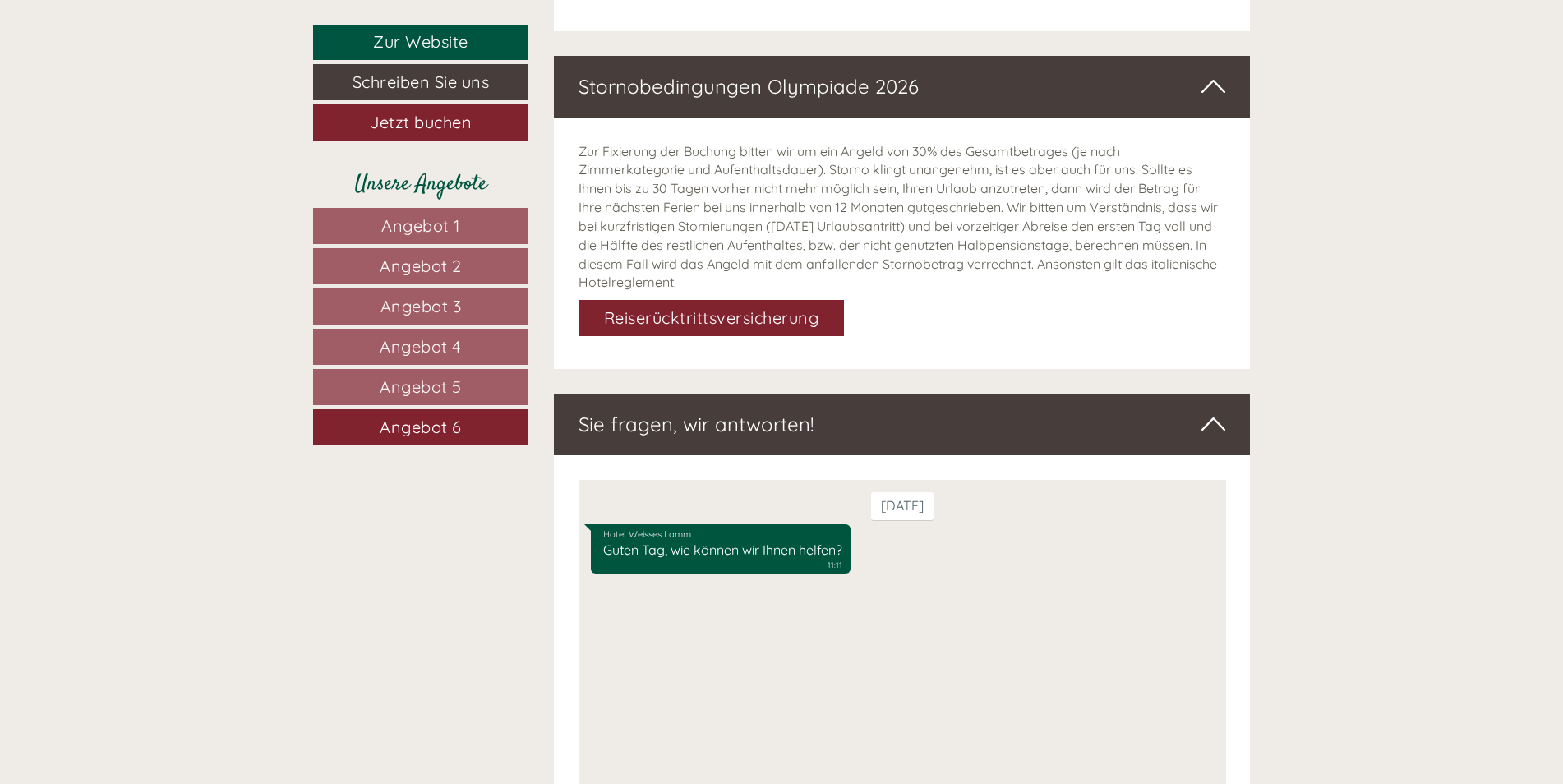
scroll to position [4347, 0]
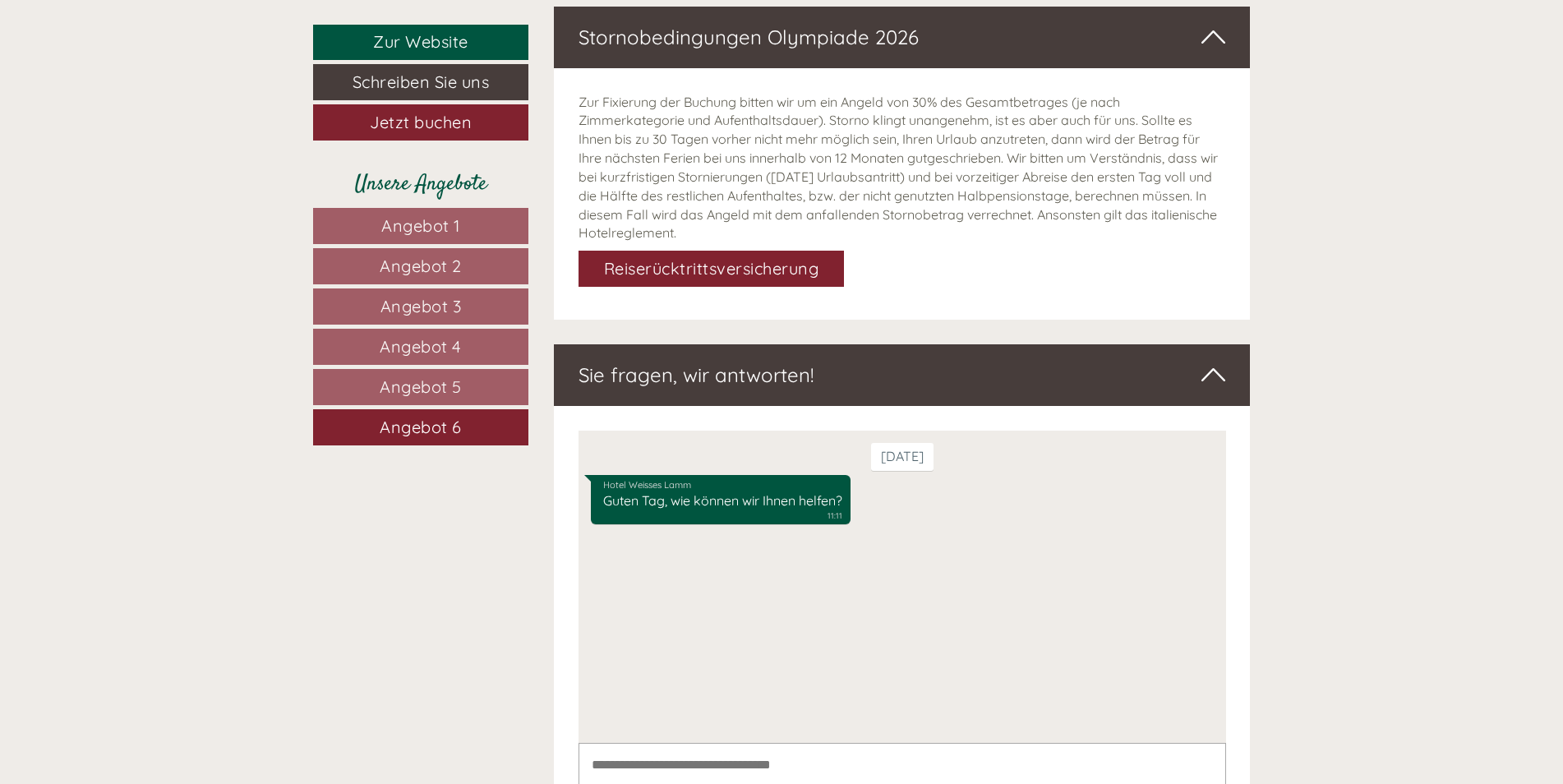
click at [894, 502] on div "Hotel Weisses Lamm Guten Tag, wie können wir Ihnen helfen? 11:11" at bounding box center [901, 501] width 623 height 54
click at [829, 546] on div "Montag Hotel Weisses Lamm Guten Tag, wie können wir Ihnen helfen? 11:11" at bounding box center [902, 586] width 648 height 312
click at [426, 43] on link "Zur Website" at bounding box center [420, 42] width 216 height 36
